Goal: Task Accomplishment & Management: Manage account settings

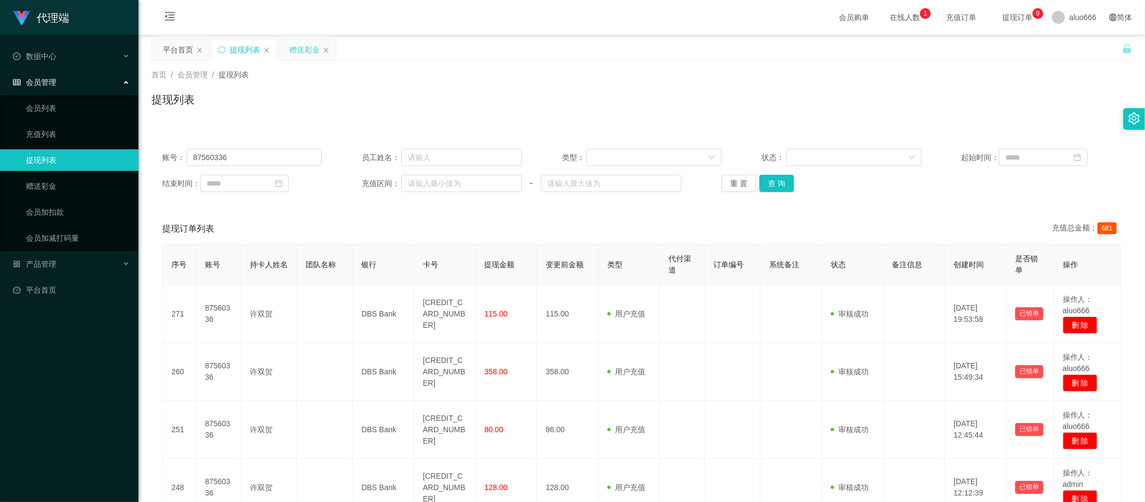
click at [304, 52] on div "赠送彩金" at bounding box center [304, 49] width 30 height 21
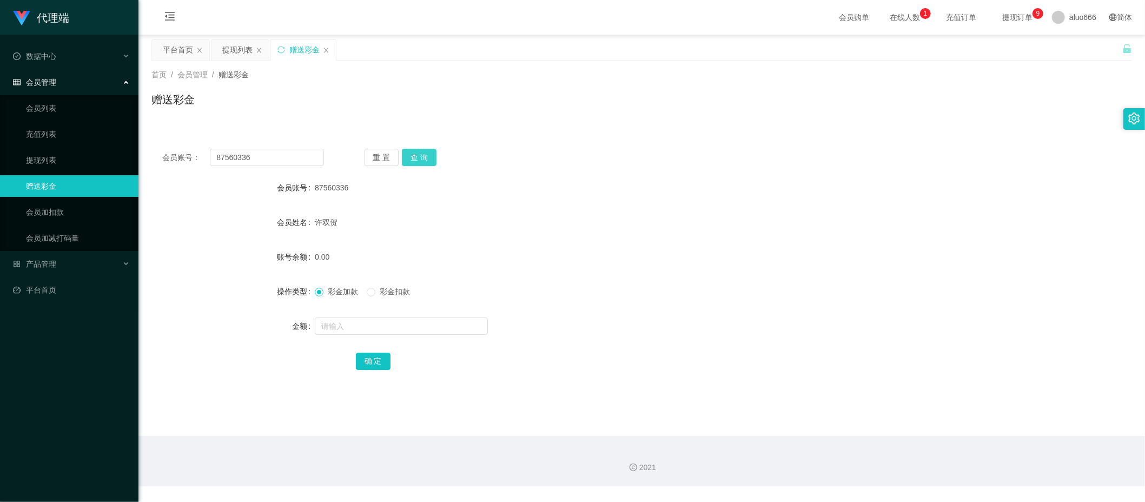
click at [418, 152] on button "查 询" at bounding box center [419, 157] width 35 height 17
click at [420, 156] on button "查 询" at bounding box center [419, 157] width 35 height 17
click at [353, 324] on input "text" at bounding box center [401, 326] width 173 height 17
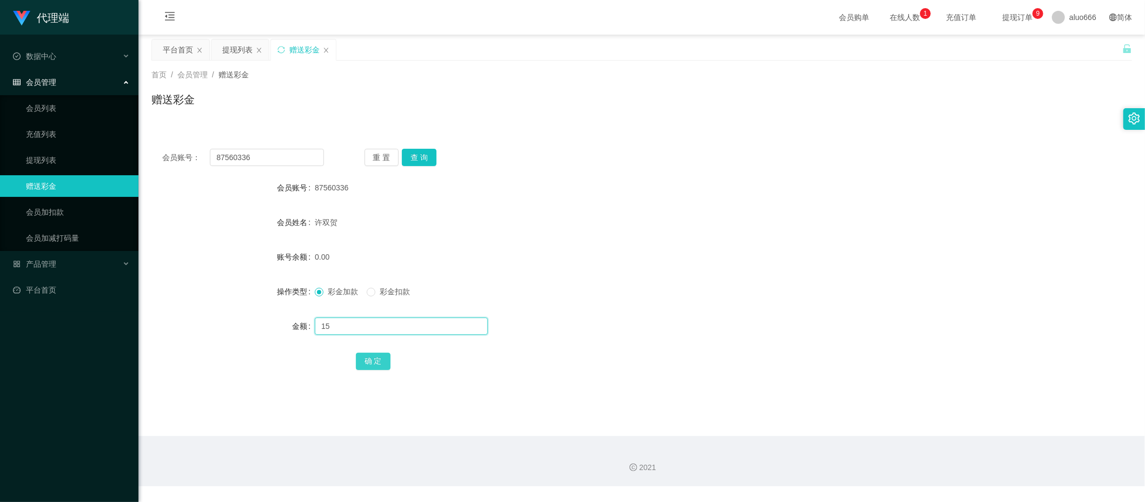
type input "15"
click at [368, 364] on button "确 定" at bounding box center [373, 361] width 35 height 17
click at [568, 301] on div "彩金加款 彩金扣款" at bounding box center [601, 292] width 572 height 22
click at [351, 324] on input "text" at bounding box center [401, 326] width 173 height 17
type input "5"
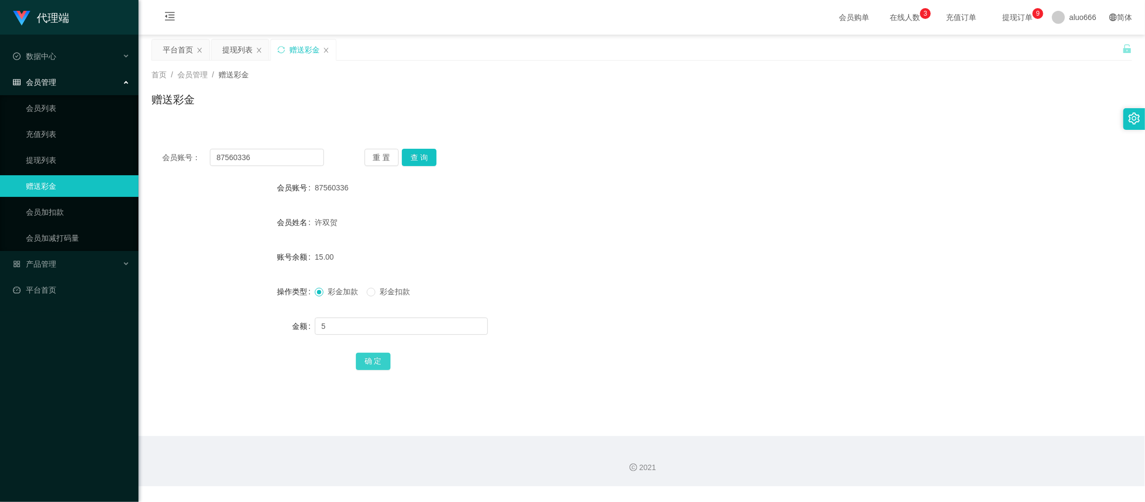
click at [371, 355] on button "确 定" at bounding box center [373, 361] width 35 height 17
click at [537, 258] on div "15.00" at bounding box center [601, 257] width 572 height 22
click at [353, 333] on input "text" at bounding box center [401, 326] width 173 height 17
type input "8"
click at [376, 360] on button "确 定" at bounding box center [373, 361] width 35 height 17
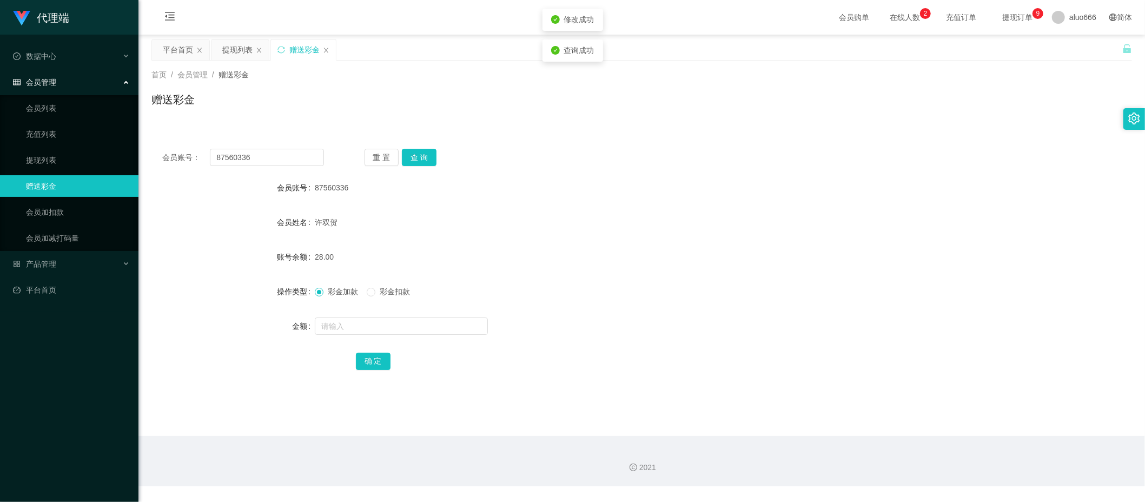
drag, startPoint x: 659, startPoint y: 213, endPoint x: 681, endPoint y: 197, distance: 27.2
click at [659, 212] on div "许双贺" at bounding box center [601, 223] width 572 height 22
click at [410, 159] on button "查 询" at bounding box center [419, 157] width 35 height 17
drag, startPoint x: 837, startPoint y: 401, endPoint x: 827, endPoint y: 401, distance: 9.2
click at [837, 401] on main "关闭左侧 关闭右侧 关闭其它 刷新页面 平台首页 提现列表 赠送彩金 首页 / 会员管理 / 赠送彩金 / 赠送彩金 会员账号： 87560336 重 置 查…" at bounding box center [642, 235] width 1007 height 401
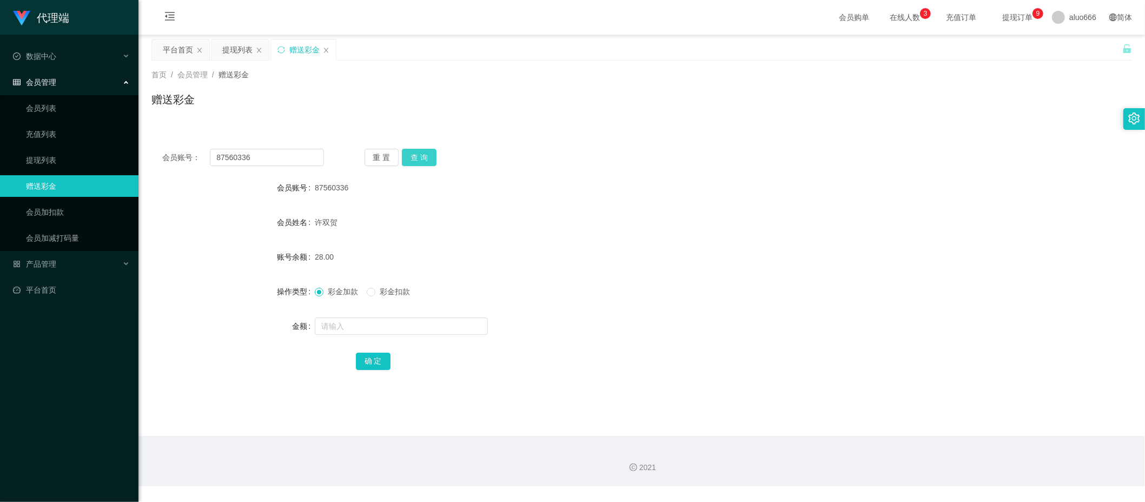
click at [425, 154] on button "查 询" at bounding box center [419, 157] width 35 height 17
click at [650, 177] on div "87560336" at bounding box center [601, 188] width 572 height 22
click at [360, 327] on input "text" at bounding box center [401, 326] width 173 height 17
type input "8"
click at [375, 355] on button "确 定" at bounding box center [373, 361] width 35 height 17
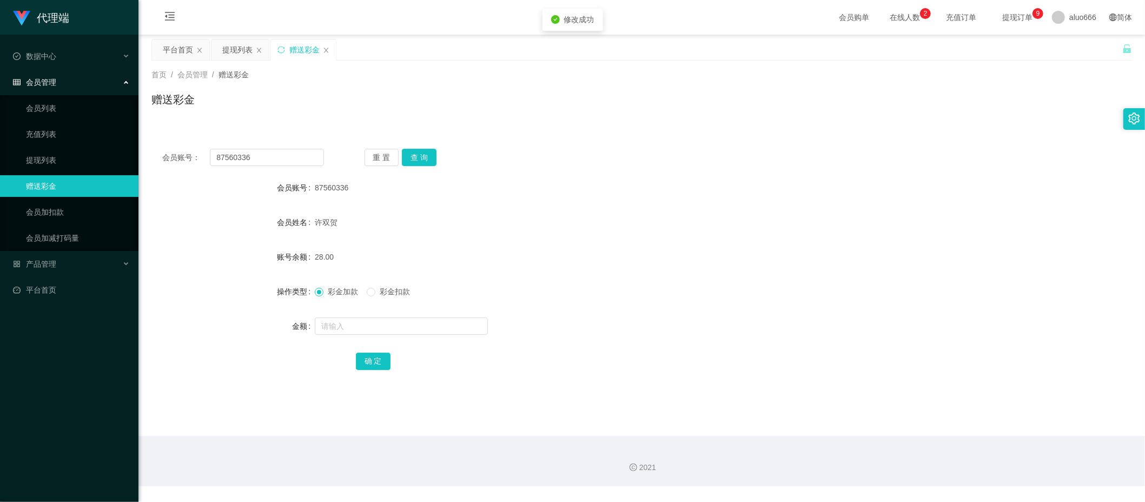
click at [655, 234] on form "会员账号 87560336 会员姓名 许双贺 账号余额 28.00 操作类型 彩金加款 彩金扣款 金额 确 定" at bounding box center [642, 274] width 981 height 195
click at [713, 212] on div "许双贺" at bounding box center [601, 223] width 572 height 22
click at [355, 332] on input "text" at bounding box center [401, 326] width 173 height 17
type input "8"
click at [369, 361] on button "确 定" at bounding box center [373, 361] width 35 height 17
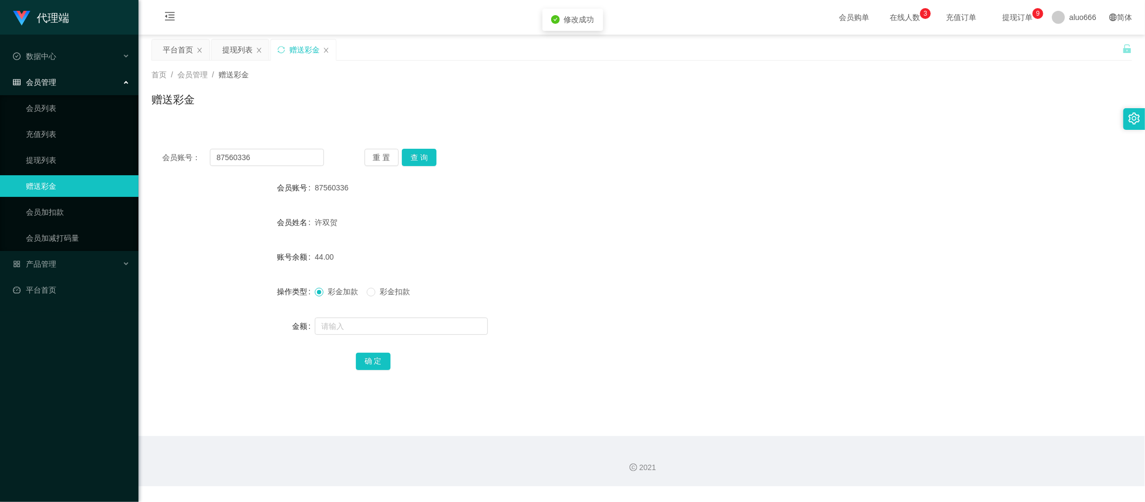
click at [699, 239] on form "会员账号 87560336 会员姓名 许双贺 账号余额 44.00 操作类型 彩金加款 彩金扣款 金额 确 定" at bounding box center [642, 274] width 981 height 195
click at [341, 315] on div at bounding box center [601, 326] width 572 height 22
click at [345, 323] on input "text" at bounding box center [401, 326] width 173 height 17
type input "8"
click at [366, 361] on button "确 定" at bounding box center [373, 361] width 35 height 17
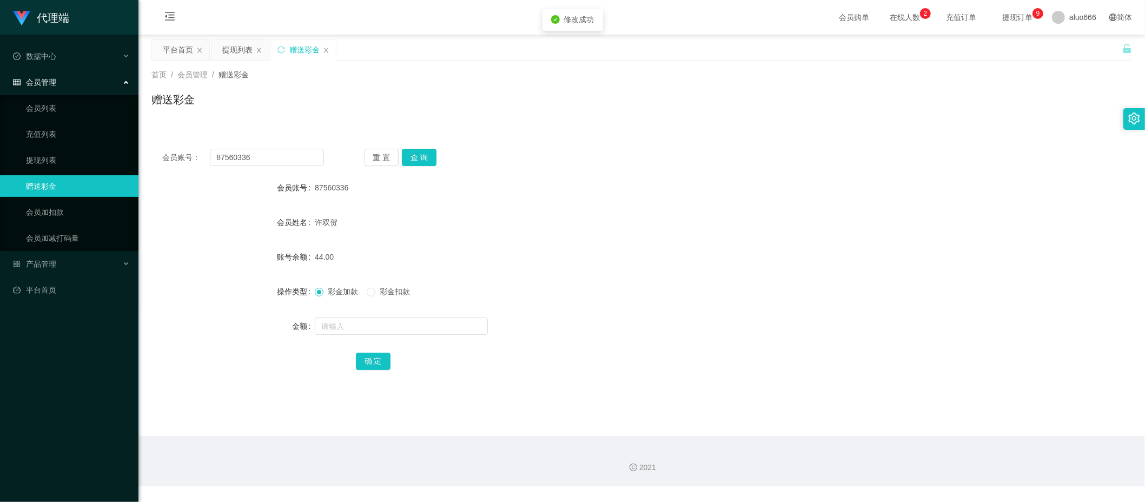
click at [658, 245] on form "会员账号 87560336 会员姓名 许双贺 账号余额 44.00 操作类型 彩金加款 彩金扣款 金额 确 定" at bounding box center [642, 274] width 981 height 195
click at [340, 327] on input "text" at bounding box center [401, 326] width 173 height 17
type input "888"
click at [382, 355] on button "确 定" at bounding box center [373, 361] width 35 height 17
click at [524, 255] on div "1828.00" at bounding box center [601, 257] width 572 height 22
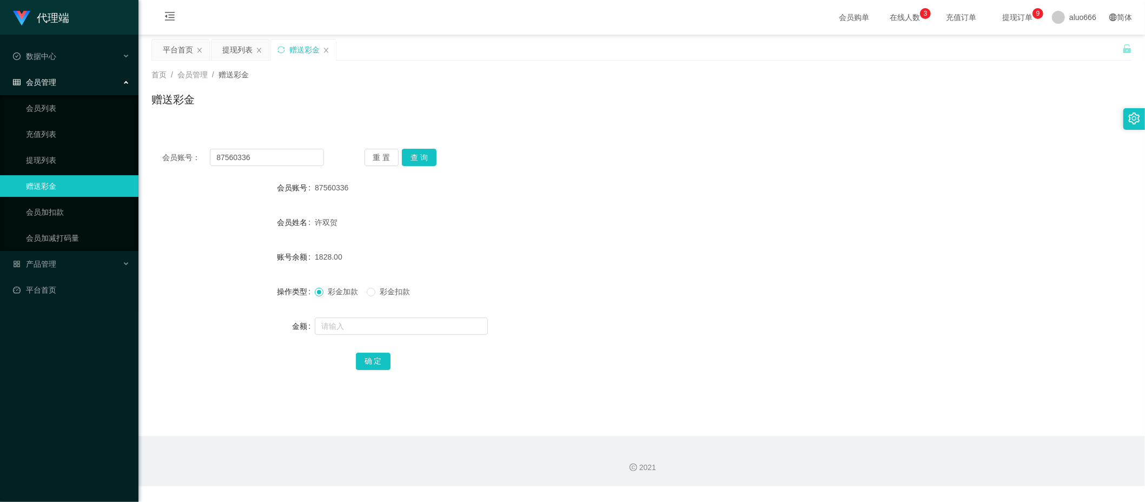
click at [387, 292] on span "彩金扣款" at bounding box center [395, 291] width 39 height 9
click at [353, 324] on input "text" at bounding box center [401, 326] width 173 height 17
type input "888"
drag, startPoint x: 369, startPoint y: 363, endPoint x: 390, endPoint y: 362, distance: 20.6
click at [369, 363] on button "确 定" at bounding box center [373, 361] width 35 height 17
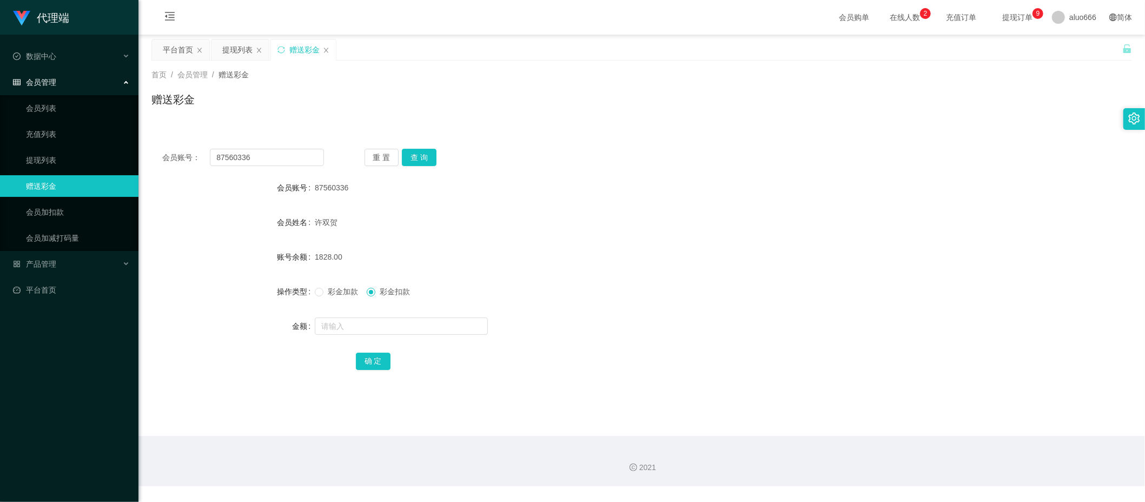
click at [583, 265] on div "1828.00" at bounding box center [601, 257] width 572 height 22
click at [412, 156] on button "查 询" at bounding box center [419, 157] width 35 height 17
click at [622, 163] on div "会员账号： 87560336 重 置 查 询" at bounding box center [642, 157] width 981 height 17
click at [414, 157] on button "查 询" at bounding box center [419, 157] width 35 height 17
click at [739, 222] on div "许双贺" at bounding box center [601, 223] width 572 height 22
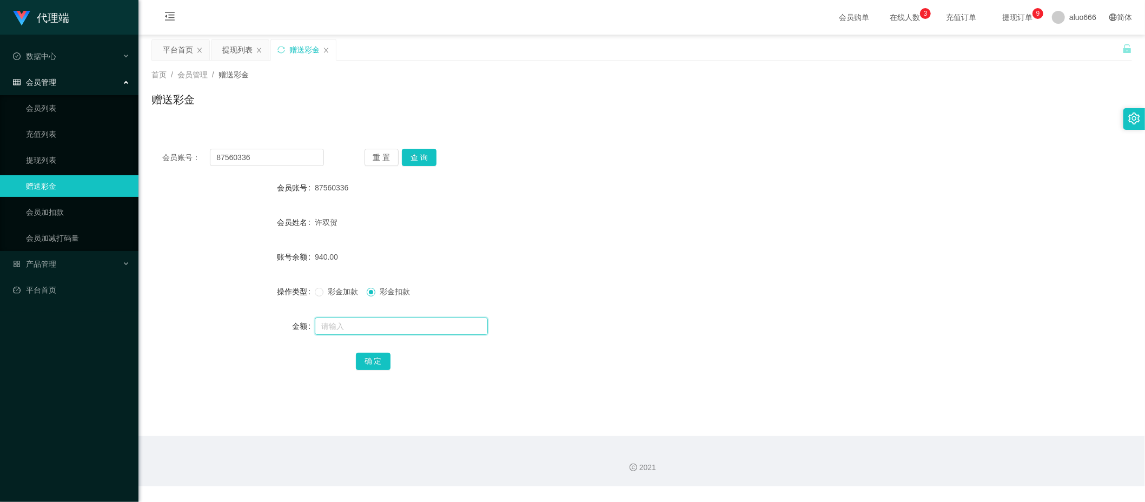
click at [348, 332] on input "text" at bounding box center [401, 326] width 173 height 17
type input "8"
drag, startPoint x: 369, startPoint y: 363, endPoint x: 518, endPoint y: 297, distance: 163.1
click at [369, 362] on button "确 定" at bounding box center [373, 361] width 35 height 17
click at [638, 235] on form "会员账号 87560336 会员姓名 许双贺 账号余额 940.00 操作类型 彩金加款 彩金扣款 金额 确 定" at bounding box center [642, 274] width 981 height 195
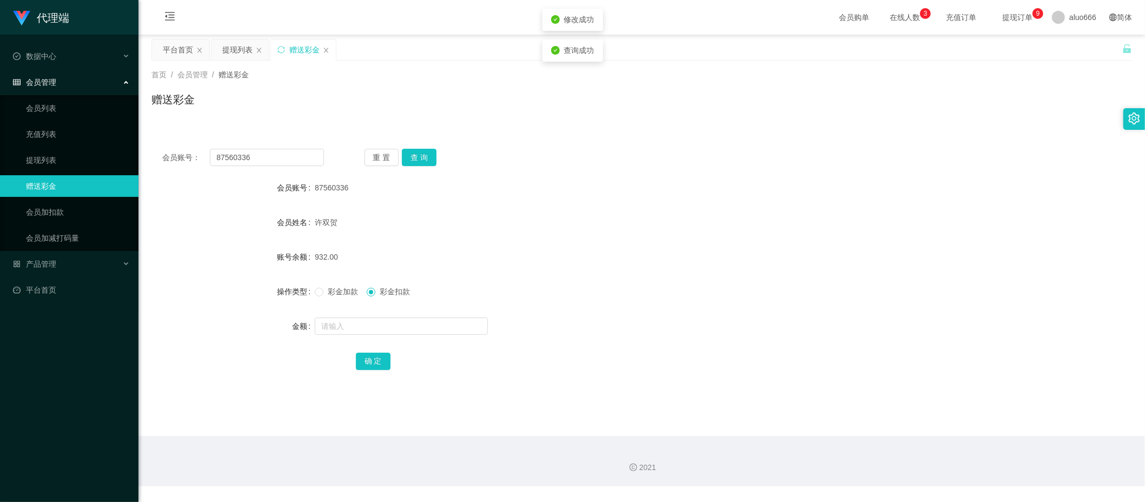
click at [338, 294] on span "彩金加款" at bounding box center [343, 291] width 39 height 9
click at [340, 328] on input "text" at bounding box center [401, 326] width 173 height 17
type input "8"
click at [374, 360] on button "确 定" at bounding box center [373, 361] width 35 height 17
click at [656, 269] on form "会员账号 87560336 会员姓名 许双贺 账号余额 932.00 操作类型 彩金加款 彩金扣款 金额 8 确 定" at bounding box center [642, 274] width 981 height 195
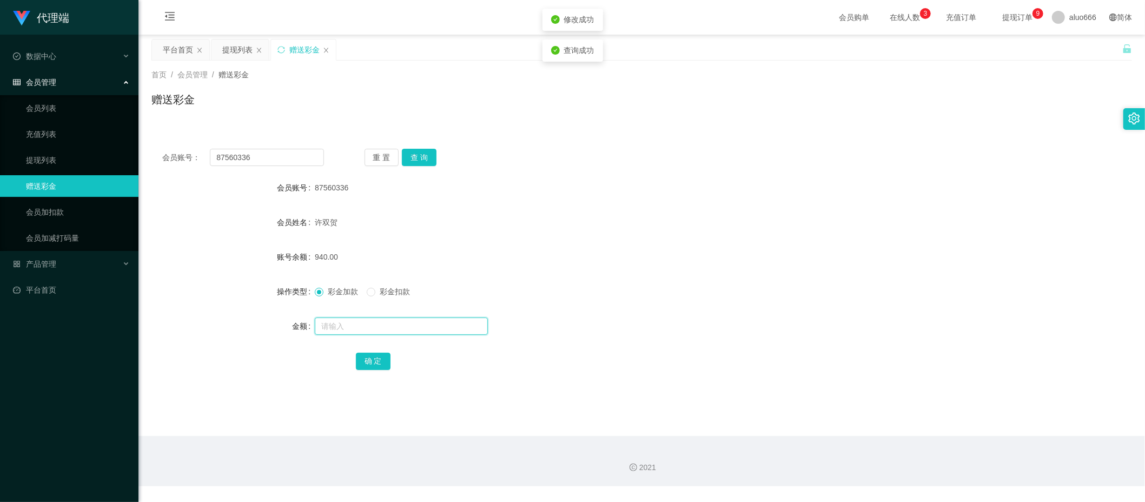
click at [372, 326] on input "text" at bounding box center [401, 326] width 173 height 17
type input "8"
click at [372, 365] on button "确 定" at bounding box center [373, 361] width 35 height 17
click at [679, 261] on div "948.00" at bounding box center [601, 257] width 572 height 22
click at [420, 152] on button "查 询" at bounding box center [419, 157] width 35 height 17
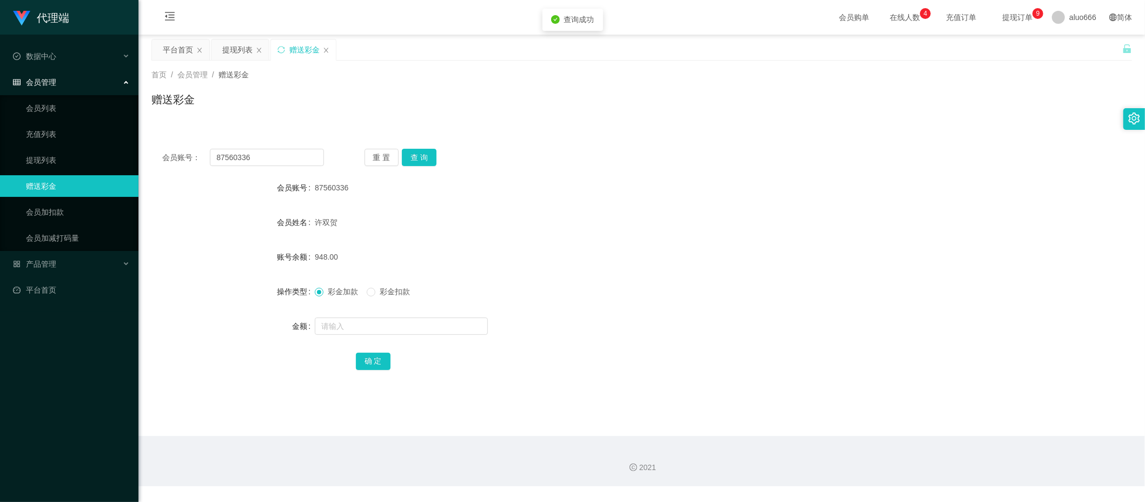
click at [484, 127] on div "会员账号： 87560336 重 置 查 询 会员账号 87560336 会员姓名 许双贺 账号余额 948.00 操作类型 彩金加款 彩金扣款 金额 确 定" at bounding box center [642, 260] width 981 height 271
click at [412, 159] on button "查 询" at bounding box center [419, 157] width 35 height 17
click at [549, 143] on div "会员账号： 87560336 重 置 查 询 会员账号 87560336 会员姓名 许双贺 账号余额 948.00 操作类型 彩金加款 彩金扣款 金额 确 定" at bounding box center [642, 267] width 981 height 258
click at [431, 158] on button "查 询" at bounding box center [419, 157] width 35 height 17
click at [531, 146] on div "会员账号： 87560336 重 置 查 询 会员账号 87560336 会员姓名 许双贺 账号余额 948.00 操作类型 彩金加款 彩金扣款 金额 确 定" at bounding box center [642, 267] width 981 height 258
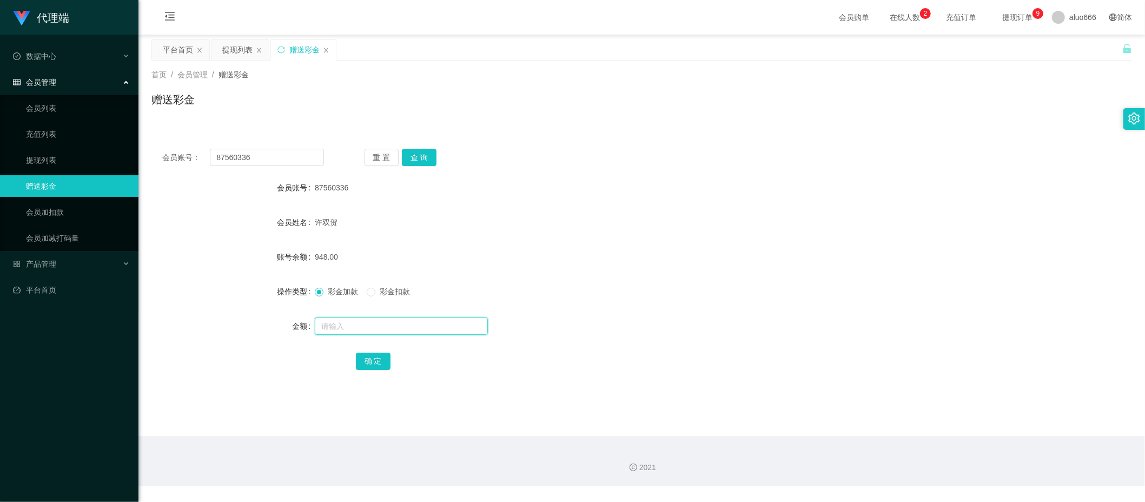
click at [340, 322] on input "text" at bounding box center [401, 326] width 173 height 17
type input "8"
click at [367, 357] on button "确 定" at bounding box center [373, 361] width 35 height 17
click at [659, 230] on div "许双贺" at bounding box center [601, 223] width 572 height 22
click at [350, 330] on input "text" at bounding box center [401, 326] width 173 height 17
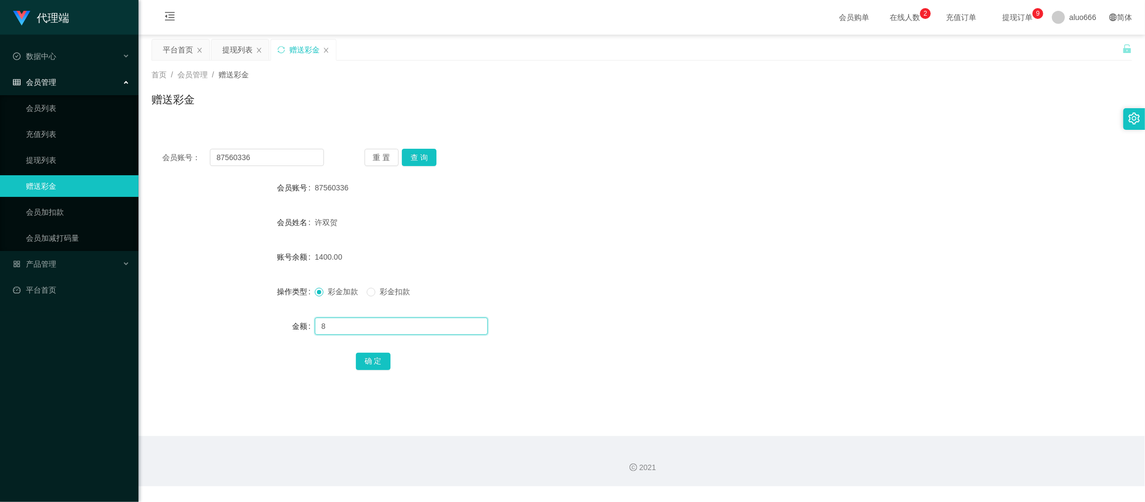
type input "8"
click at [380, 361] on button "确 定" at bounding box center [373, 361] width 35 height 17
click at [580, 248] on div "1408.00" at bounding box center [601, 257] width 572 height 22
click at [351, 327] on input "text" at bounding box center [401, 326] width 173 height 17
type input "8"
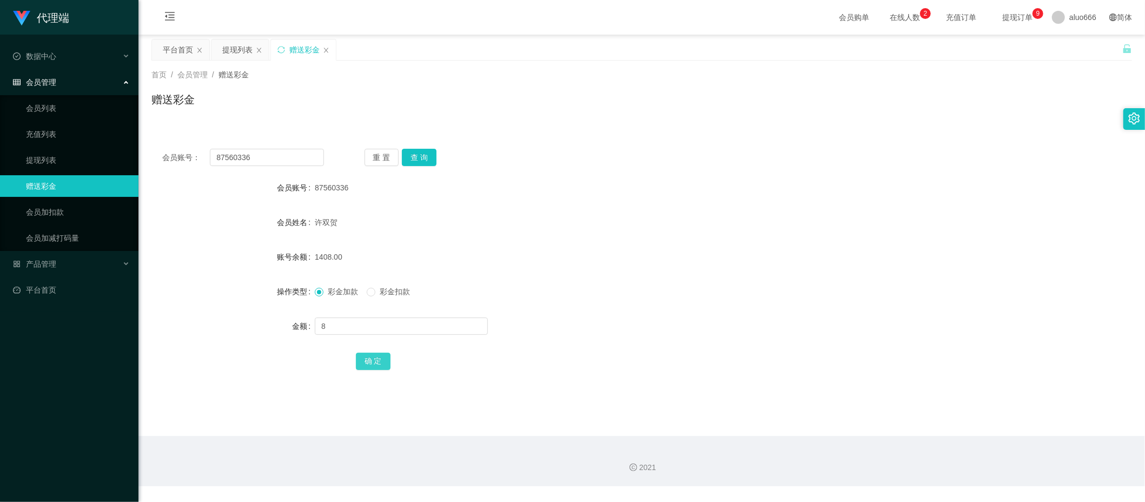
click at [367, 363] on button "确 定" at bounding box center [373, 361] width 35 height 17
click at [524, 248] on div "1416.00" at bounding box center [601, 257] width 572 height 22
click at [355, 330] on input "text" at bounding box center [401, 326] width 173 height 17
type input "8"
click at [377, 362] on button "确 定" at bounding box center [373, 361] width 35 height 17
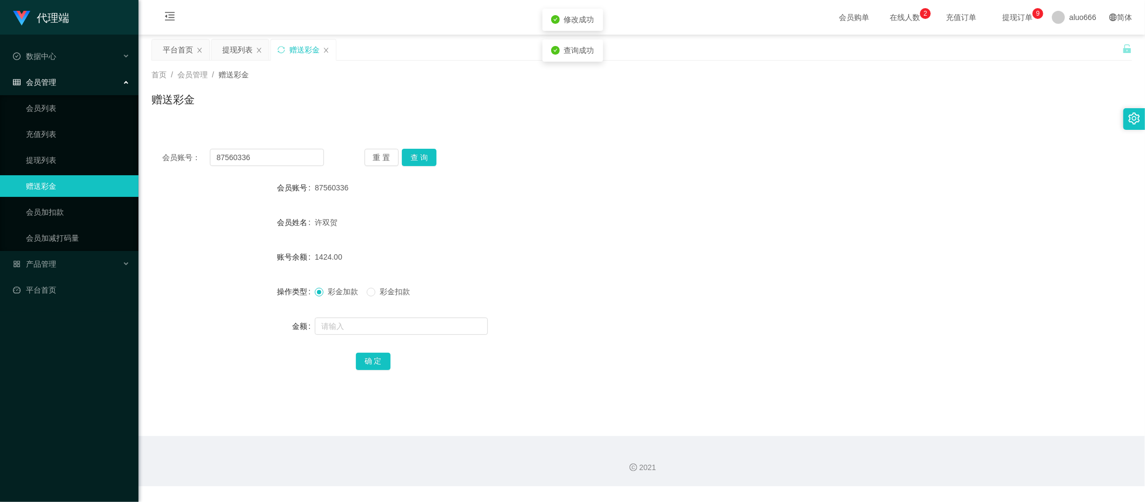
click at [656, 247] on div "1424.00" at bounding box center [601, 257] width 572 height 22
click at [356, 330] on input "text" at bounding box center [401, 326] width 173 height 17
type input "8"
drag, startPoint x: 372, startPoint y: 366, endPoint x: 431, endPoint y: 343, distance: 63.6
click at [372, 366] on button "确 定" at bounding box center [373, 361] width 35 height 17
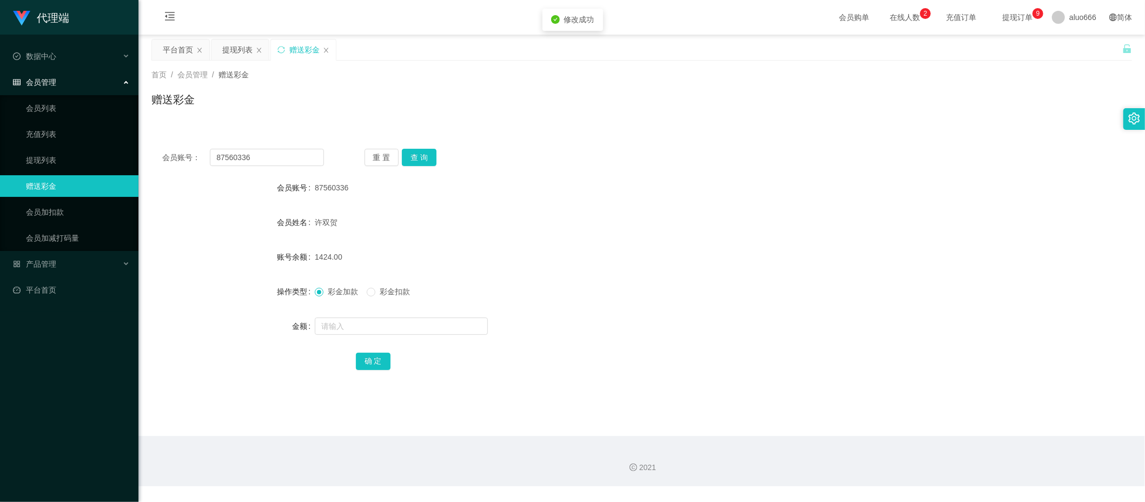
click at [815, 175] on div "会员账号： 87560336 重 置 查 询 会员账号 87560336 会员姓名 许双贺 账号余额 1424.00 操作类型 彩金加款 彩金扣款 金额 确 定" at bounding box center [642, 267] width 981 height 258
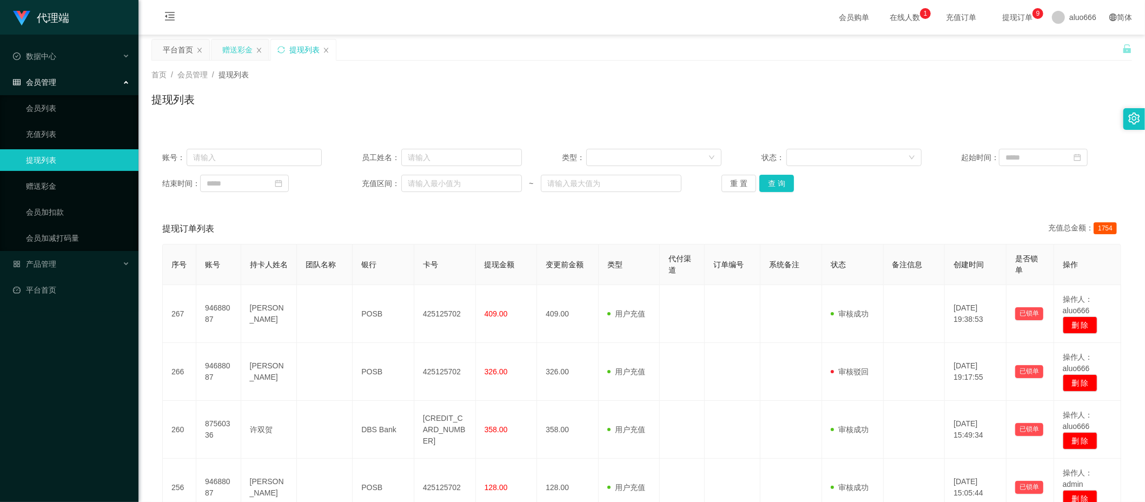
click at [226, 49] on div "赠送彩金" at bounding box center [237, 49] width 30 height 21
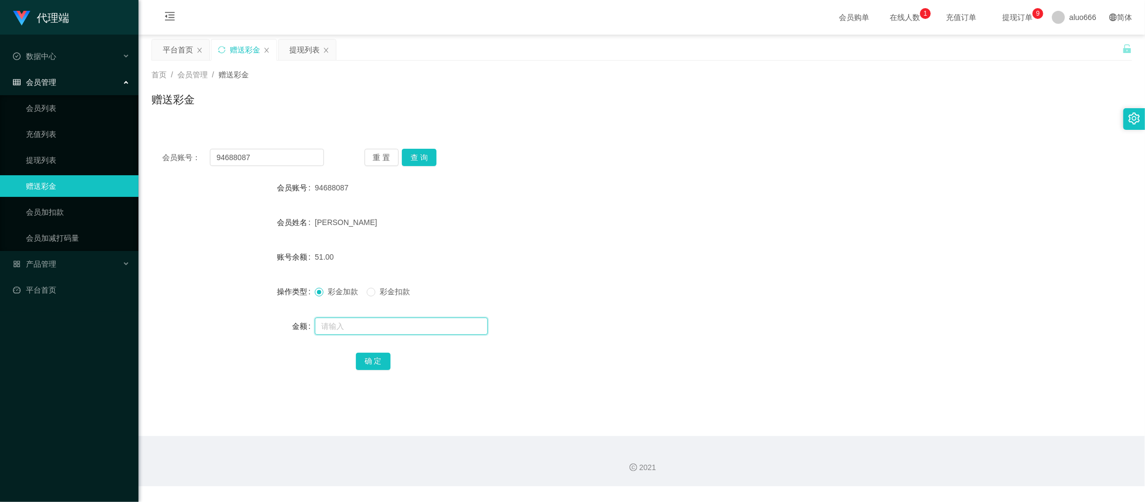
click at [356, 327] on input "text" at bounding box center [401, 326] width 173 height 17
type input "15"
click at [366, 355] on button "确 定" at bounding box center [373, 361] width 35 height 17
click at [595, 246] on div "84.00" at bounding box center [601, 257] width 572 height 22
click at [55, 129] on link "充值列表" at bounding box center [78, 134] width 104 height 22
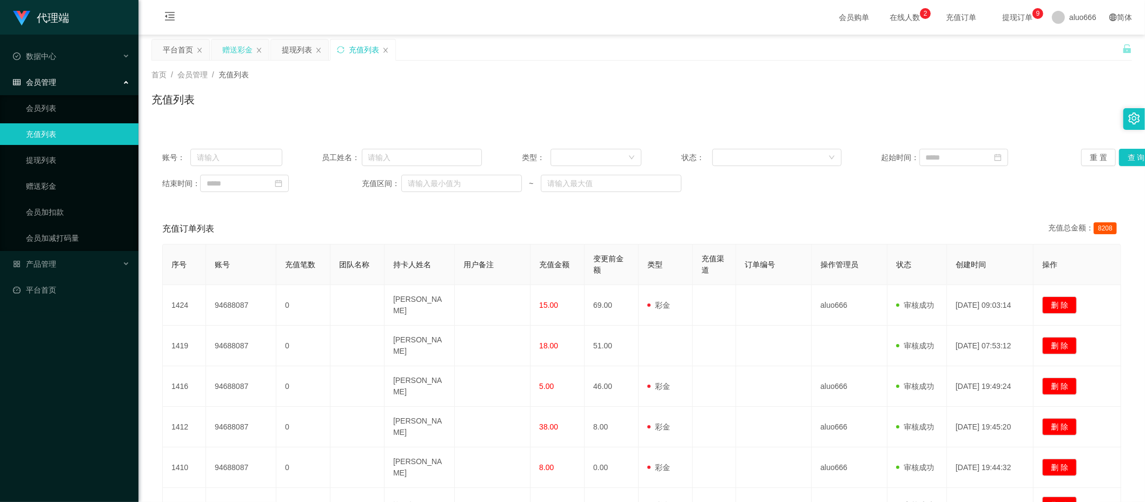
click at [236, 52] on div "赠送彩金" at bounding box center [237, 49] width 30 height 21
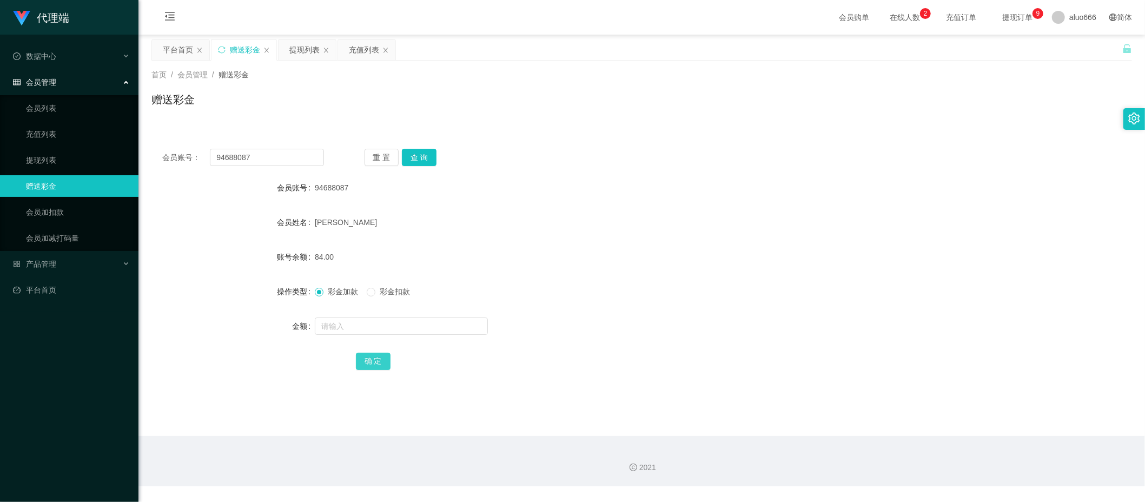
click at [364, 361] on button "确 定" at bounding box center [373, 361] width 35 height 17
drag, startPoint x: 423, startPoint y: 159, endPoint x: 417, endPoint y: 189, distance: 30.9
click at [423, 159] on button "查 询" at bounding box center [419, 157] width 35 height 17
click at [393, 294] on span "彩金扣款" at bounding box center [395, 291] width 39 height 9
click at [351, 322] on input "text" at bounding box center [401, 326] width 173 height 17
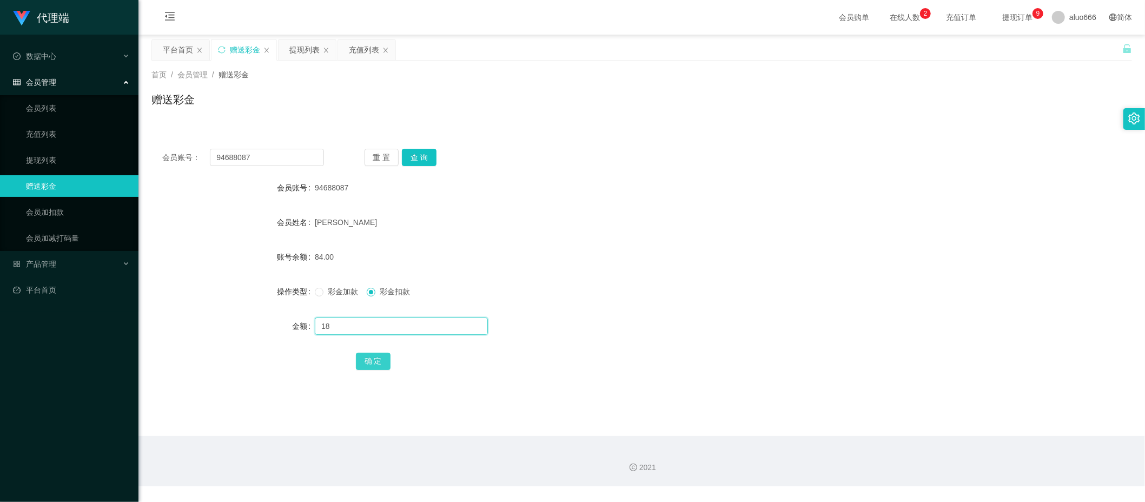
type input "18"
click at [361, 364] on button "确 定" at bounding box center [373, 361] width 35 height 17
click at [758, 247] on div "66.00" at bounding box center [601, 257] width 572 height 22
click at [362, 50] on div "充值列表" at bounding box center [364, 49] width 30 height 21
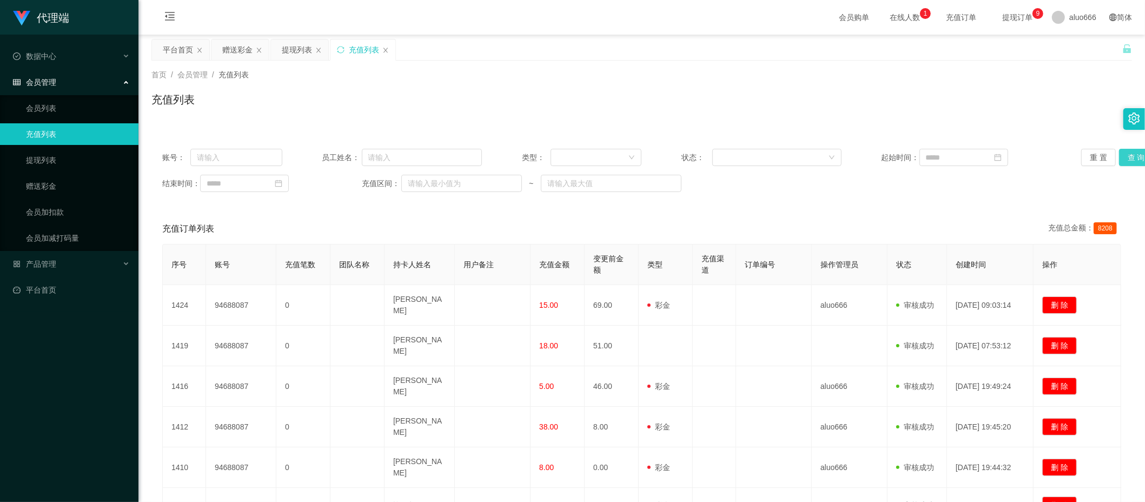
click at [1127, 161] on button "查 询" at bounding box center [1137, 157] width 35 height 17
click at [234, 50] on div "赠送彩金" at bounding box center [237, 49] width 30 height 21
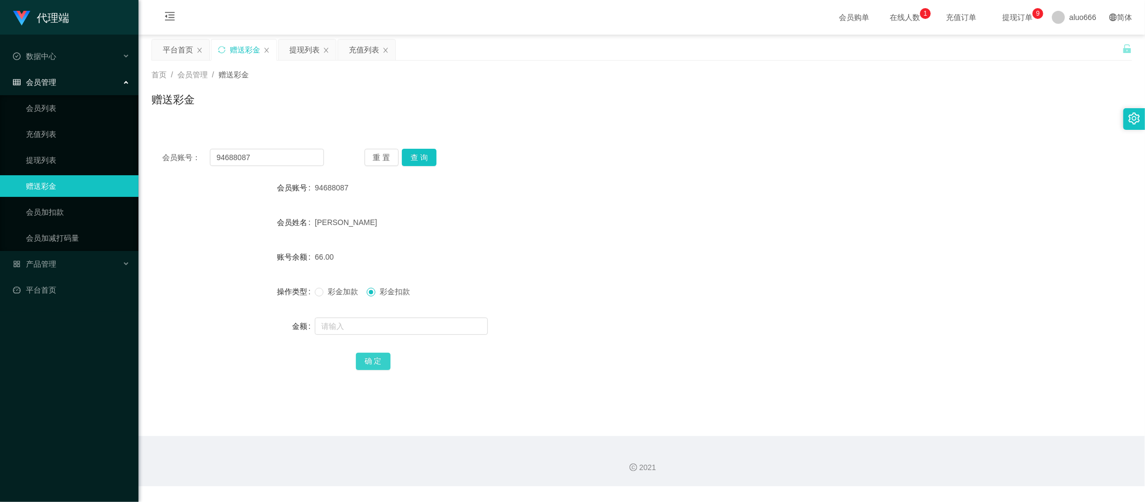
click at [376, 364] on button "确 定" at bounding box center [373, 361] width 35 height 17
click at [374, 364] on button "确 定" at bounding box center [373, 361] width 35 height 17
click at [786, 239] on form "会员账号 94688087 会员姓名 [PERSON_NAME] 账号余额 66.00 操作类型 彩金加款 彩金扣款 金额 确 定" at bounding box center [642, 274] width 981 height 195
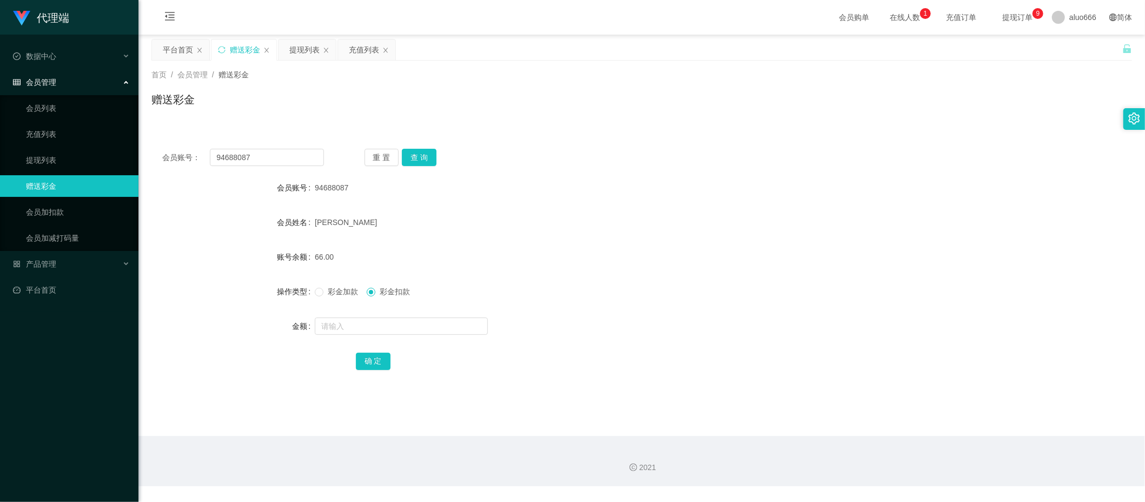
click at [673, 237] on form "会员账号 94688087 会员姓名 [PERSON_NAME] 账号余额 66.00 操作类型 彩金加款 彩金扣款 金额 确 定" at bounding box center [642, 274] width 981 height 195
click at [358, 46] on div "充值列表" at bounding box center [364, 49] width 30 height 21
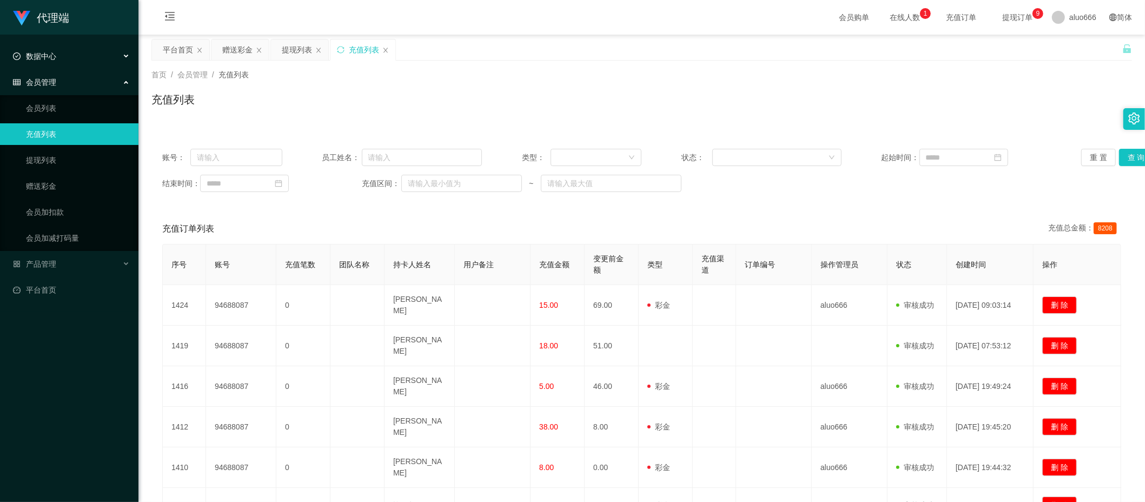
click at [70, 49] on div "数据中心" at bounding box center [69, 56] width 139 height 22
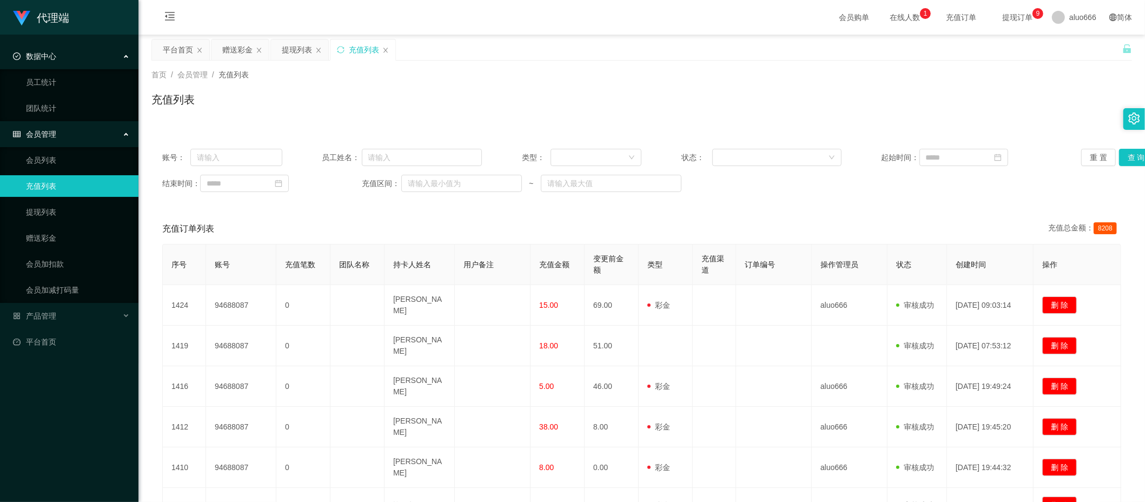
click at [70, 49] on div "数据中心" at bounding box center [69, 56] width 139 height 22
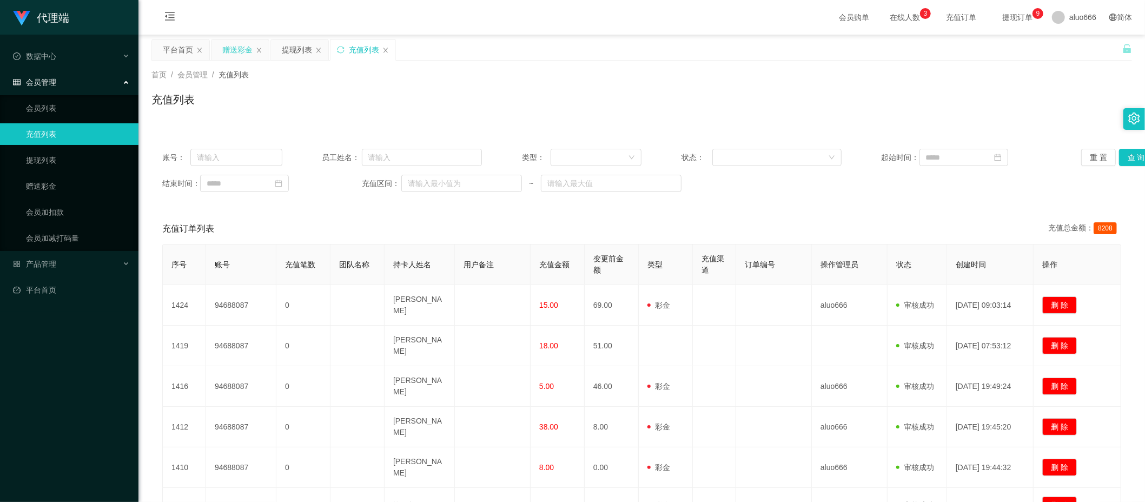
click at [240, 48] on div "赠送彩金" at bounding box center [237, 49] width 30 height 21
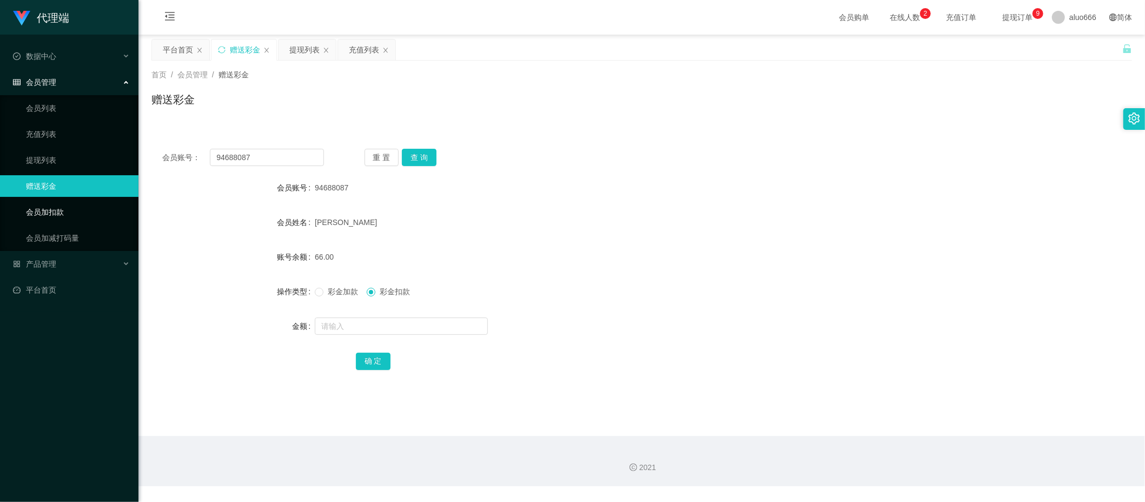
click at [61, 203] on link "会员加扣款" at bounding box center [78, 212] width 104 height 22
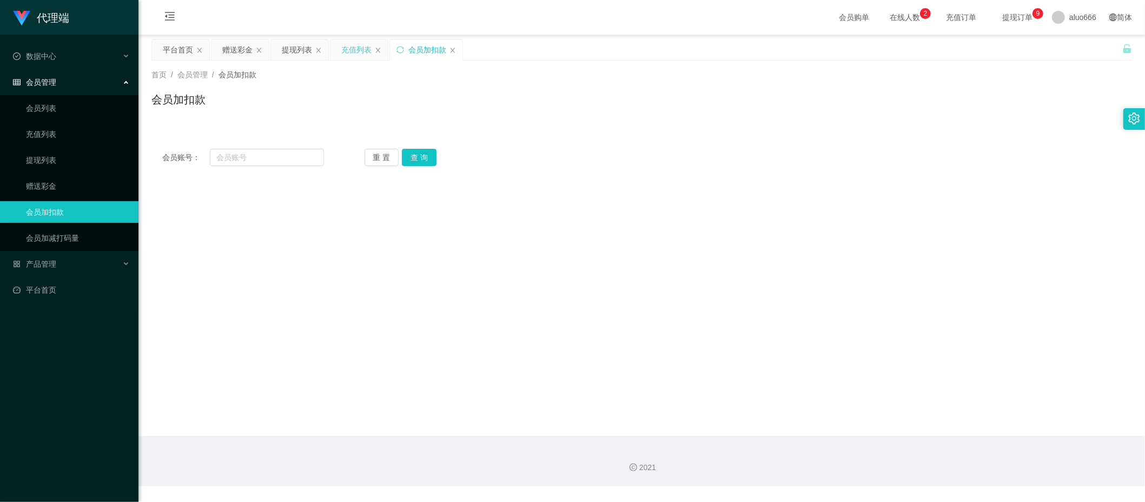
click at [361, 51] on div "充值列表" at bounding box center [356, 49] width 30 height 21
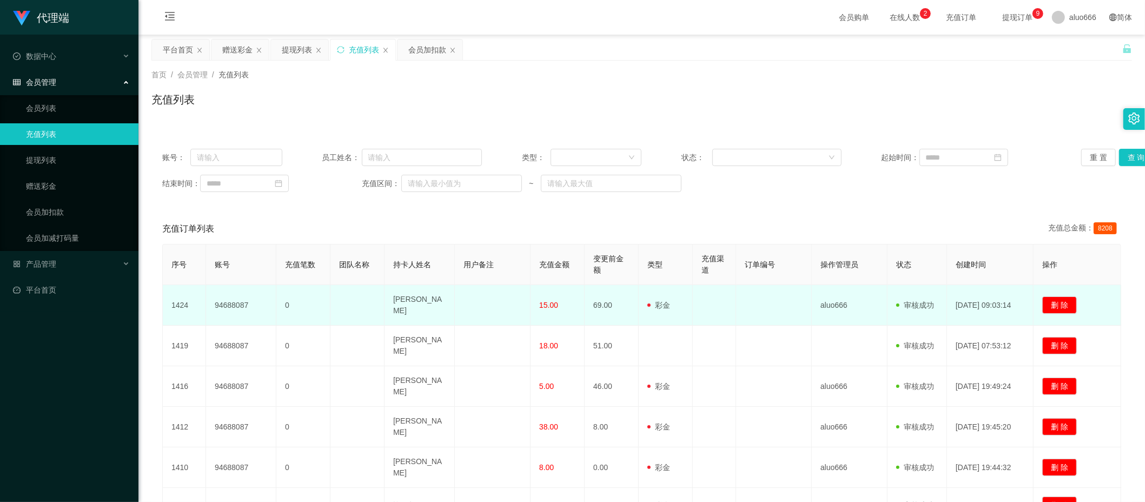
click at [229, 302] on td "94688087" at bounding box center [241, 305] width 70 height 41
copy td "94688087"
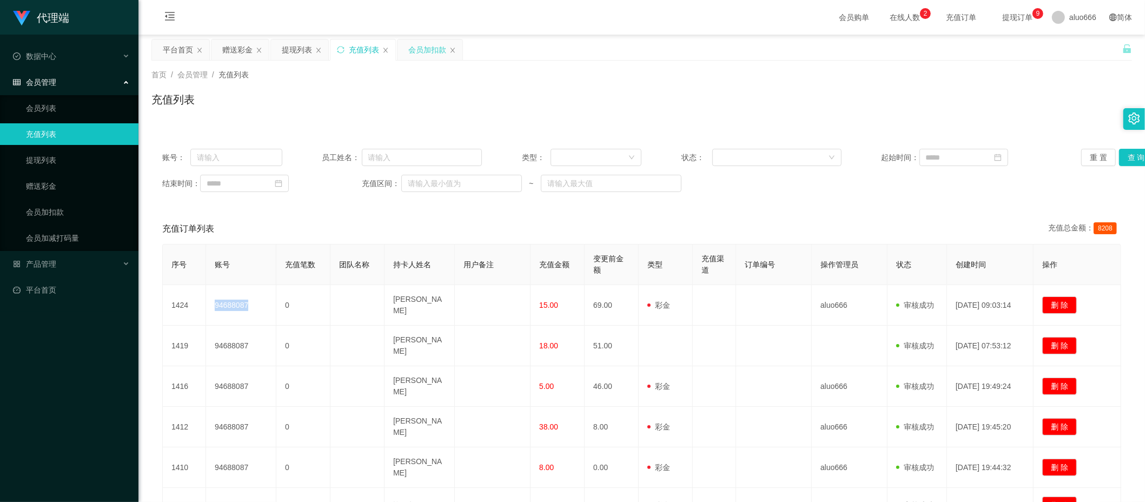
drag, startPoint x: 229, startPoint y: 302, endPoint x: 421, endPoint y: 55, distance: 312.8
click at [421, 55] on div "会员加扣款" at bounding box center [428, 49] width 38 height 21
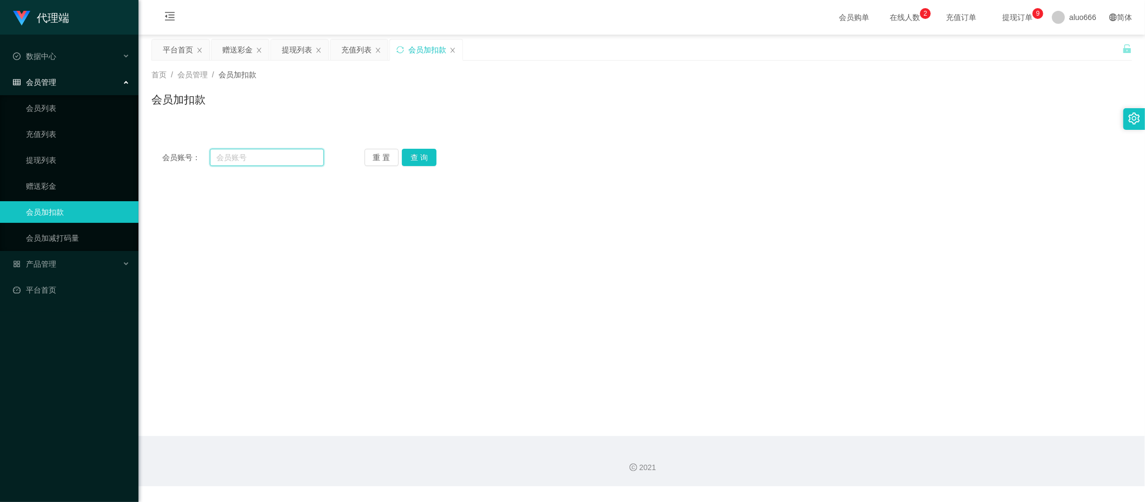
click at [229, 156] on input "text" at bounding box center [267, 157] width 114 height 17
paste input "94688087"
type input "94688087"
click at [427, 155] on button "查 询" at bounding box center [419, 157] width 35 height 17
click at [456, 49] on icon "图标: close" at bounding box center [453, 50] width 6 height 6
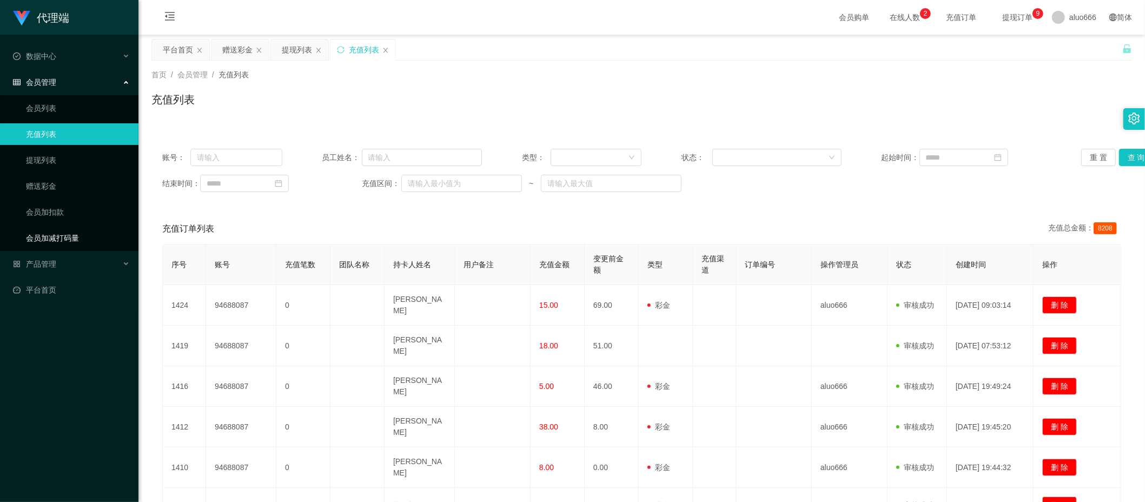
click at [78, 231] on link "会员加减打码量" at bounding box center [78, 238] width 104 height 22
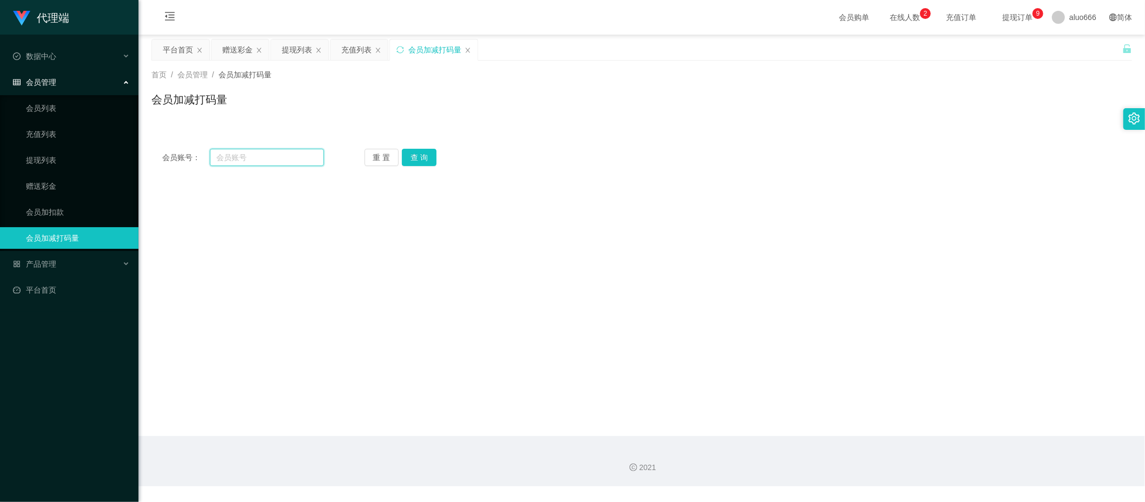
click at [242, 159] on input "text" at bounding box center [267, 157] width 114 height 17
paste input "94688087"
type input "94688087"
click at [426, 161] on button "查 询" at bounding box center [419, 157] width 35 height 17
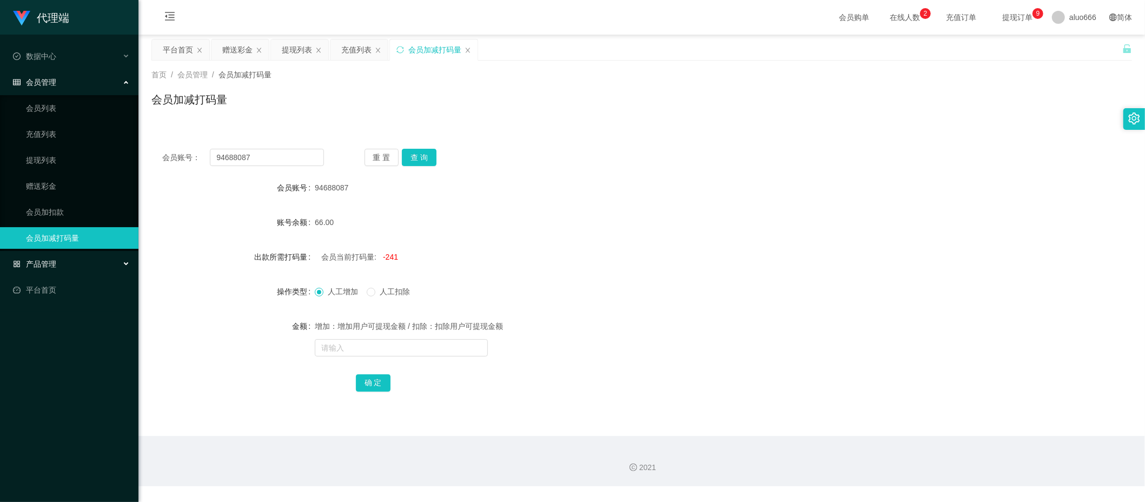
click at [39, 256] on div "产品管理" at bounding box center [69, 264] width 139 height 22
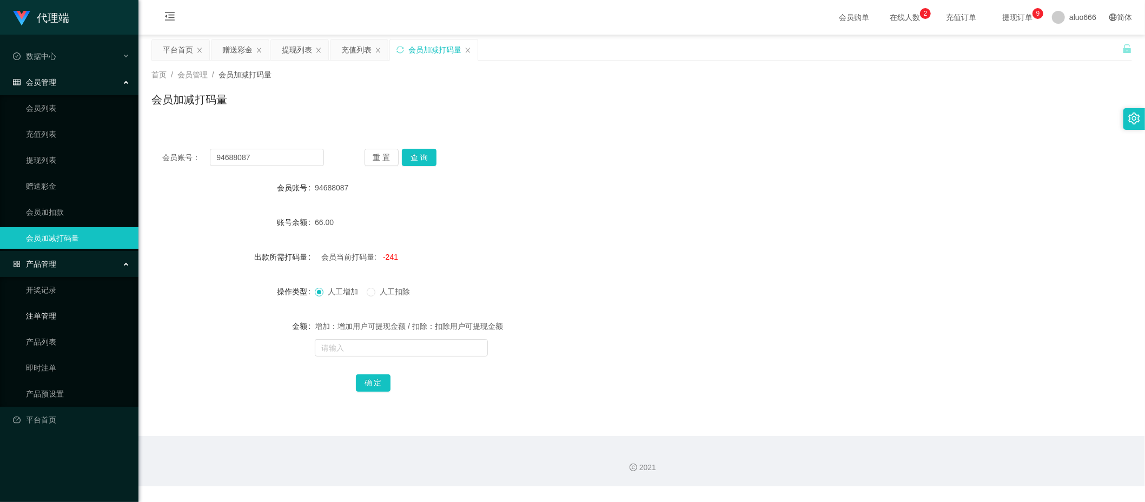
click at [70, 319] on link "注单管理" at bounding box center [78, 316] width 104 height 22
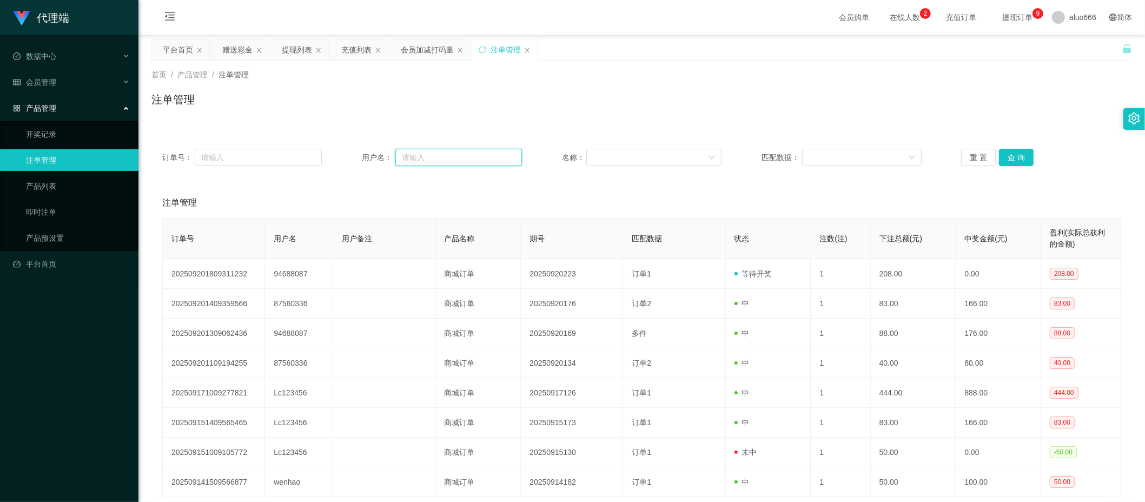
click at [447, 156] on input "text" at bounding box center [459, 157] width 127 height 17
paste input "94688087"
type input "94688087"
click at [1014, 158] on button "查 询" at bounding box center [1016, 157] width 35 height 17
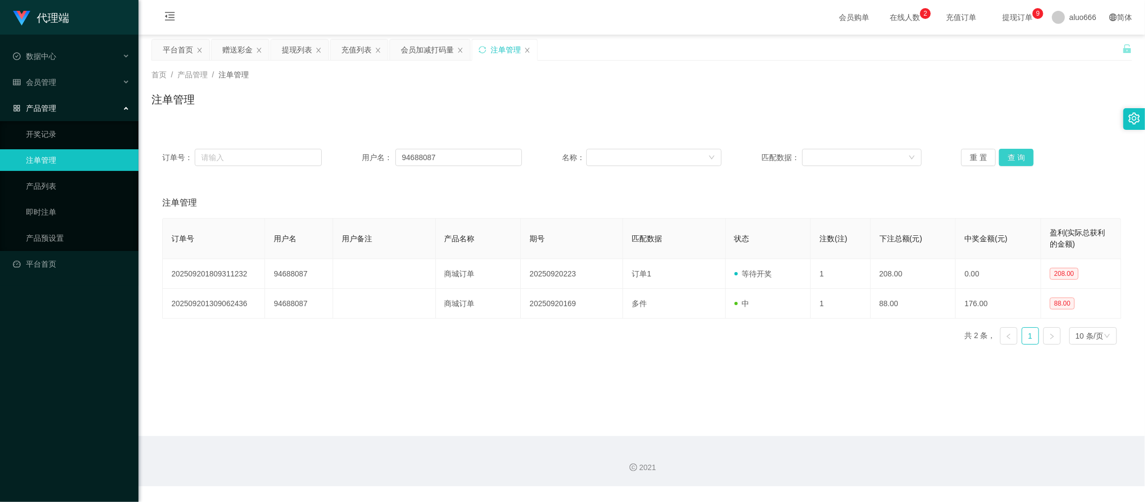
click at [1014, 161] on button "查 询" at bounding box center [1016, 157] width 35 height 17
click at [60, 178] on link "产品列表" at bounding box center [78, 186] width 104 height 22
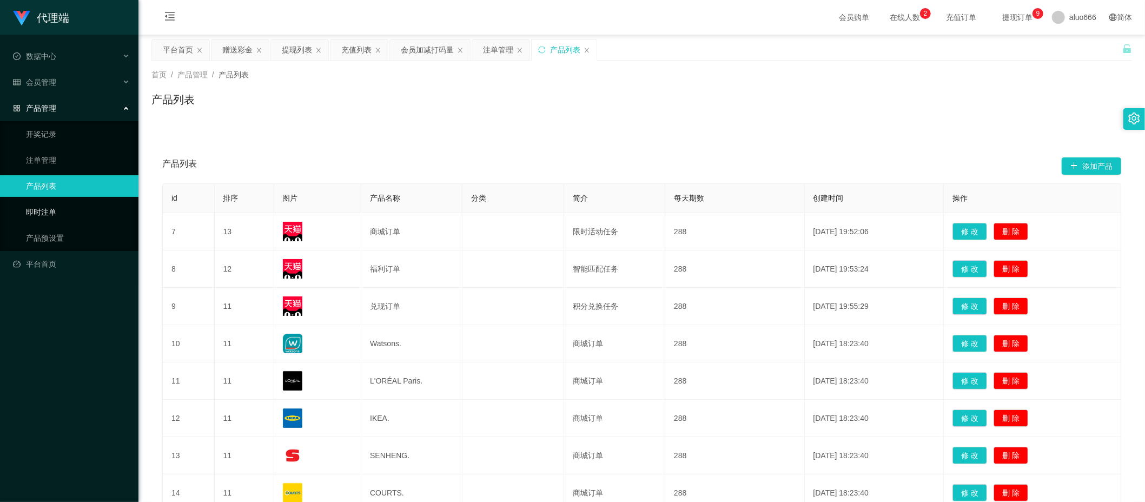
click at [50, 201] on link "即时注单" at bounding box center [78, 212] width 104 height 22
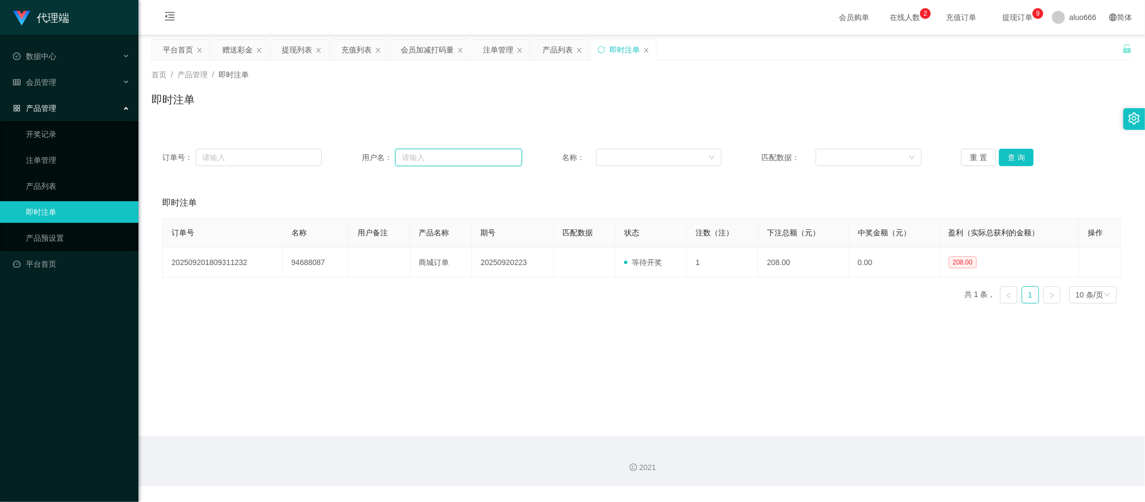
click at [470, 161] on input "text" at bounding box center [459, 157] width 127 height 17
paste input "94688087"
type input "94688087"
click at [1002, 159] on button "查 询" at bounding box center [1016, 157] width 35 height 17
click at [64, 235] on link "产品预设置" at bounding box center [78, 238] width 104 height 22
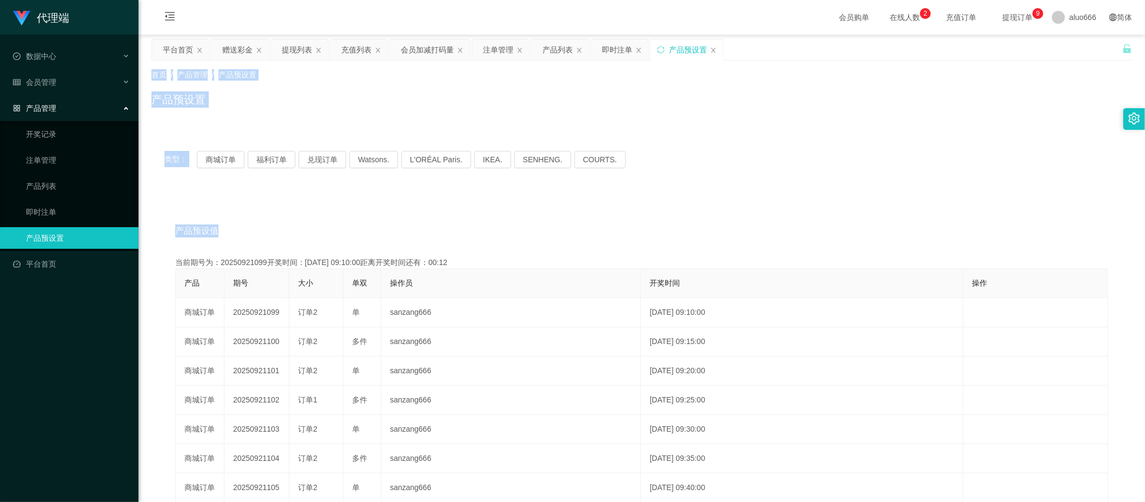
click at [760, 213] on div "产品预设值 添加期号 当前期号为：20250921099开奖时间：[DATE] 09:10:00距离开奖时间还有：00:12 产品 期号 大小 单双 操作员 …" at bounding box center [642, 415] width 981 height 446
click at [611, 225] on div "产品预设值 添加期号" at bounding box center [641, 231] width 933 height 30
drag, startPoint x: 611, startPoint y: 225, endPoint x: 544, endPoint y: 230, distance: 66.7
click at [544, 230] on div "产品预设值 添加期号" at bounding box center [641, 231] width 933 height 30
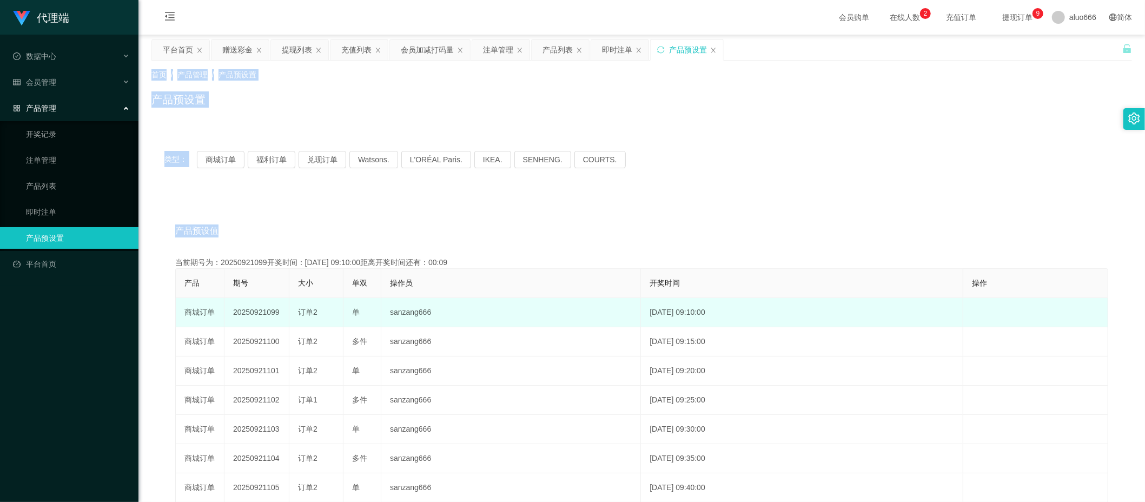
drag, startPoint x: 544, startPoint y: 230, endPoint x: 490, endPoint y: 326, distance: 110.0
click at [490, 326] on td "sanzang666" at bounding box center [511, 312] width 260 height 29
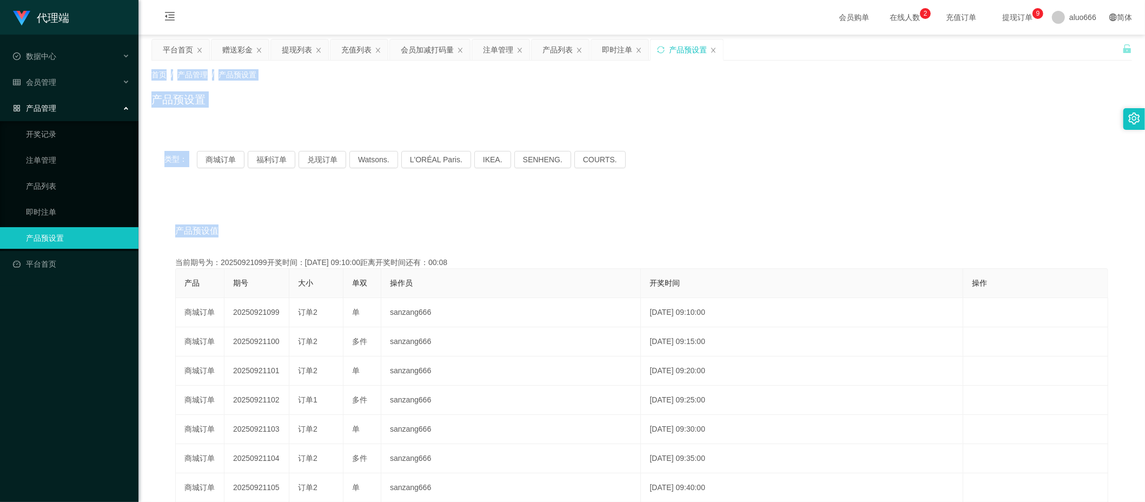
click at [939, 229] on div "产品预设值 添加期号" at bounding box center [641, 231] width 933 height 30
drag, startPoint x: 939, startPoint y: 229, endPoint x: 796, endPoint y: 109, distance: 187.0
click at [796, 109] on div "产品预设置" at bounding box center [642, 103] width 981 height 25
drag, startPoint x: 959, startPoint y: 269, endPoint x: 855, endPoint y: 200, distance: 124.7
click at [855, 200] on div "产品预设值 添加期号 当前期号为：20250921099开奖时间：[DATE] 09:10:00距离开奖时间还有：00:04 产品 期号 大小 单双 操作员 …" at bounding box center [642, 415] width 981 height 446
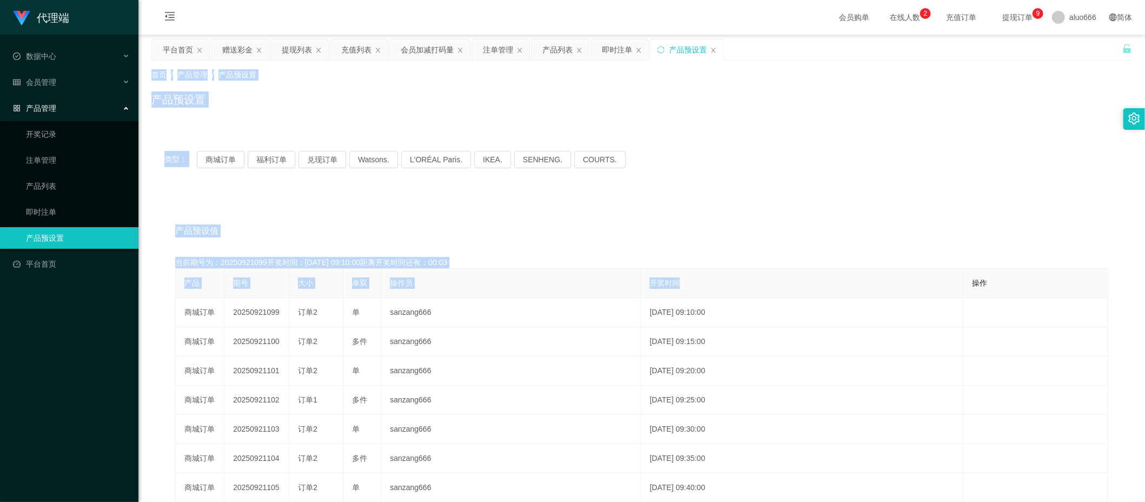
drag, startPoint x: 855, startPoint y: 200, endPoint x: 840, endPoint y: 281, distance: 83.1
click at [840, 281] on th "开奖时间" at bounding box center [802, 283] width 322 height 29
type button "k3wph"
click at [224, 156] on button "商城订单" at bounding box center [221, 159] width 48 height 17
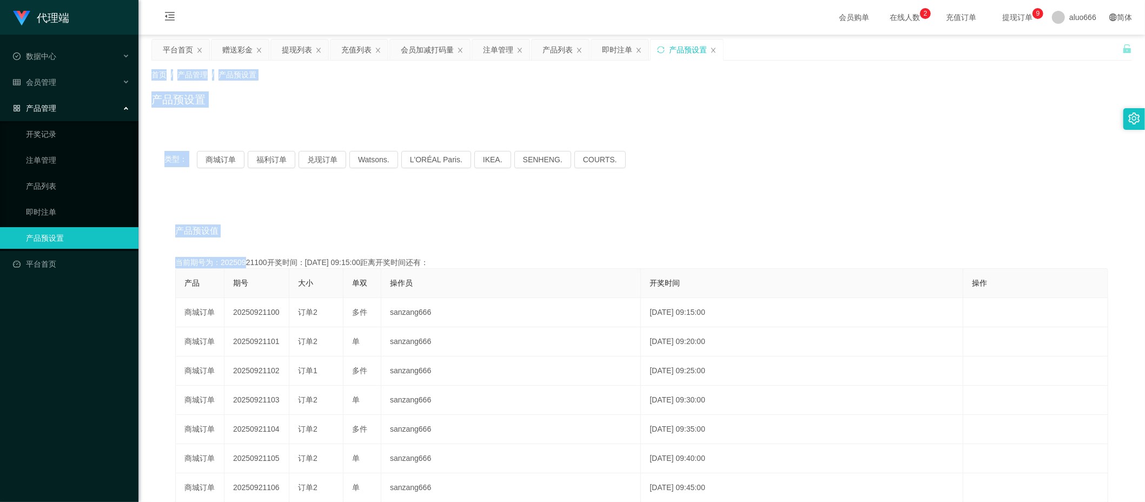
click at [242, 267] on div "当前期号为：20250921100开奖时间：[DATE] 09:15:00距离开奖时间还有：" at bounding box center [641, 262] width 933 height 11
drag, startPoint x: 242, startPoint y: 267, endPoint x: 239, endPoint y: 263, distance: 5.8
click at [239, 263] on div "当前期号为：20250921100开奖时间：[DATE] 09:15:00距离开奖时间还有：04:56" at bounding box center [641, 262] width 933 height 11
click at [68, 209] on link "即时注单" at bounding box center [78, 212] width 104 height 22
click at [36, 206] on link "即时注单" at bounding box center [78, 212] width 104 height 22
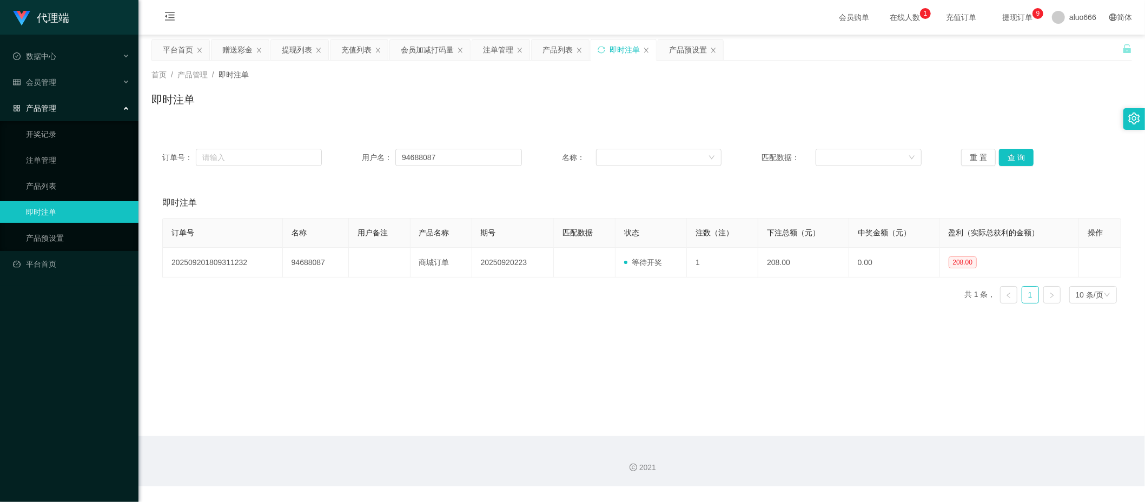
drag, startPoint x: 719, startPoint y: 53, endPoint x: 703, endPoint y: 52, distance: 15.2
click at [717, 53] on icon "图标: close" at bounding box center [713, 50] width 6 height 6
click at [648, 52] on icon "图标: close" at bounding box center [646, 50] width 6 height 6
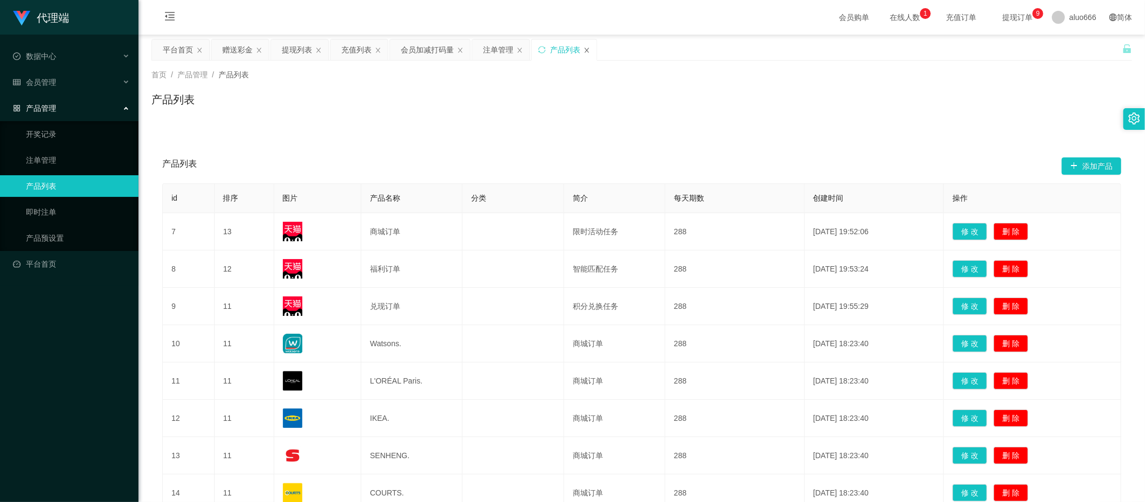
click at [589, 51] on icon "图标: close" at bounding box center [587, 50] width 6 height 6
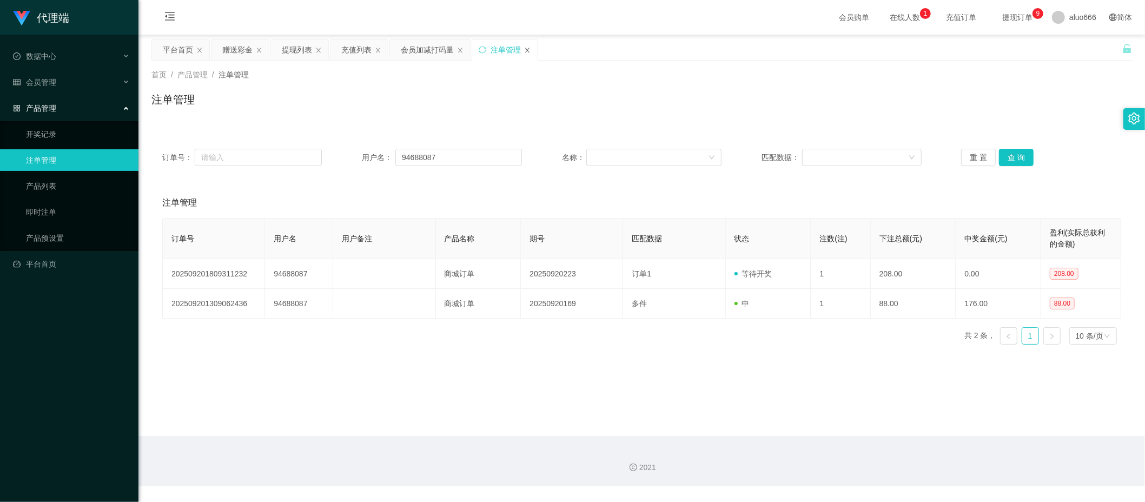
click at [529, 48] on icon "图标: close" at bounding box center [527, 50] width 6 height 6
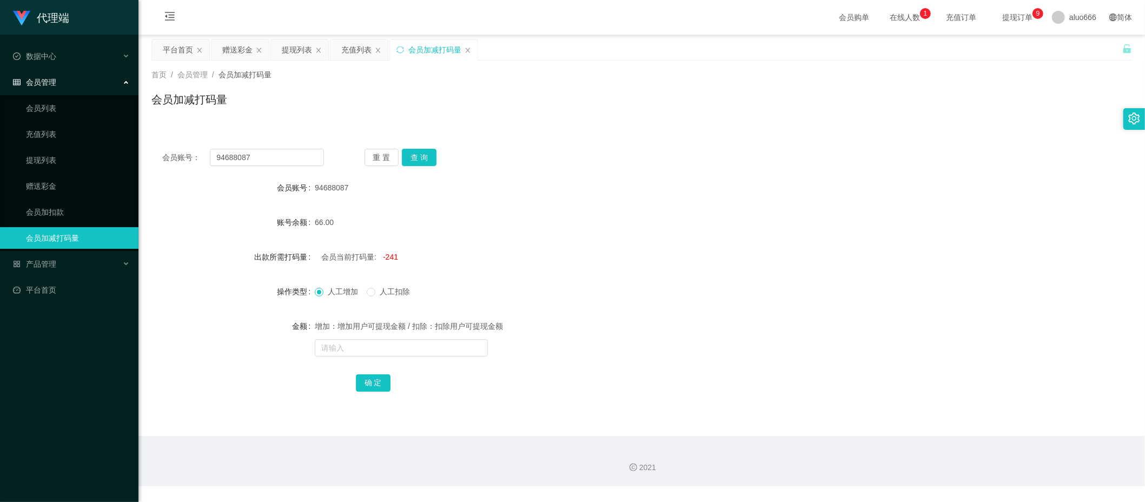
click at [469, 49] on icon "图标: close" at bounding box center [468, 50] width 6 height 6
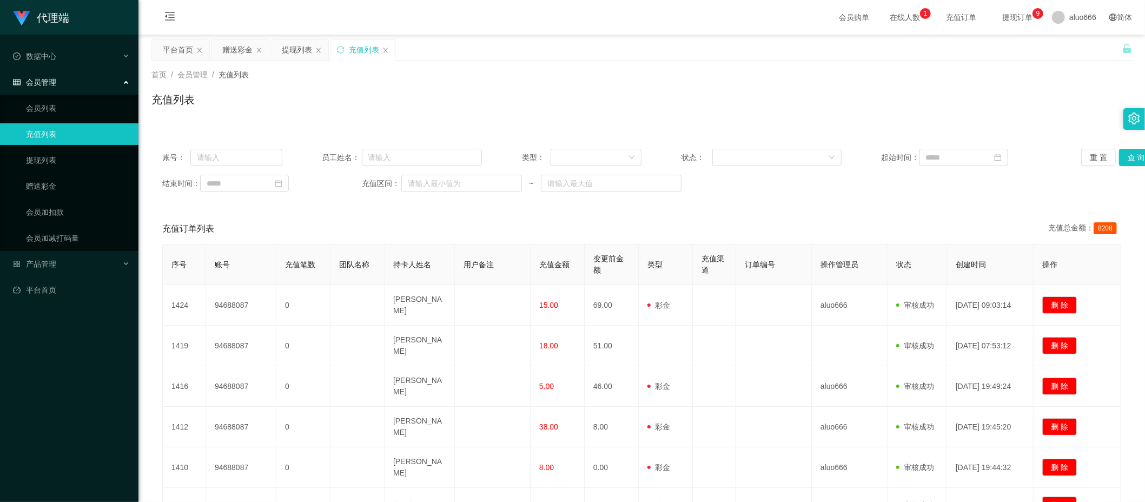
click at [145, 325] on main "关闭左侧 关闭右侧 关闭其它 刷新页面 平台首页 赠送彩金 提现列表 充值列表 首页 / 会员管理 / 充值列表 / 充值列表 账号： 员工姓名： 类型： 状…" at bounding box center [642, 375] width 1007 height 680
click at [334, 217] on div "充值订单列表 充值总金额： 8208" at bounding box center [641, 229] width 959 height 30
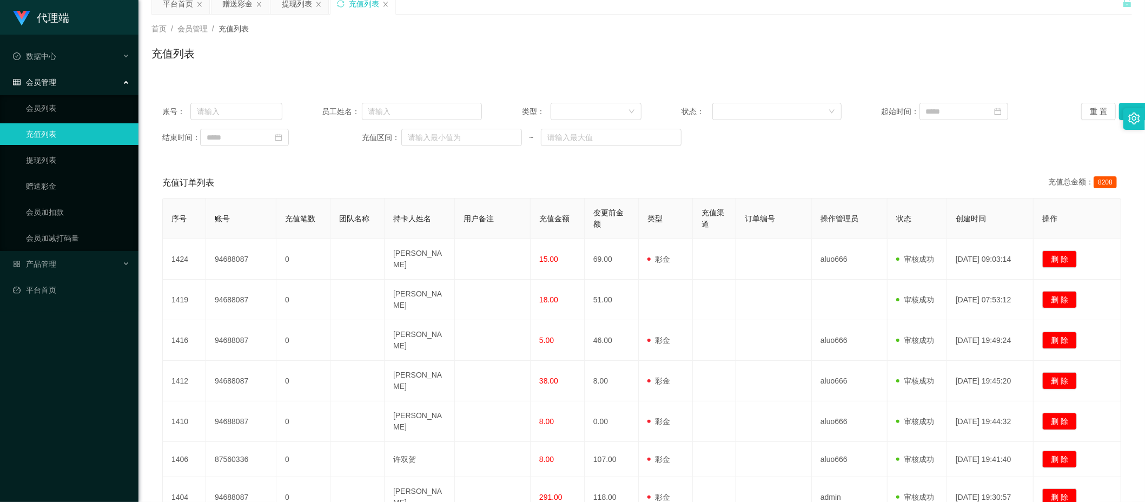
scroll to position [72, 0]
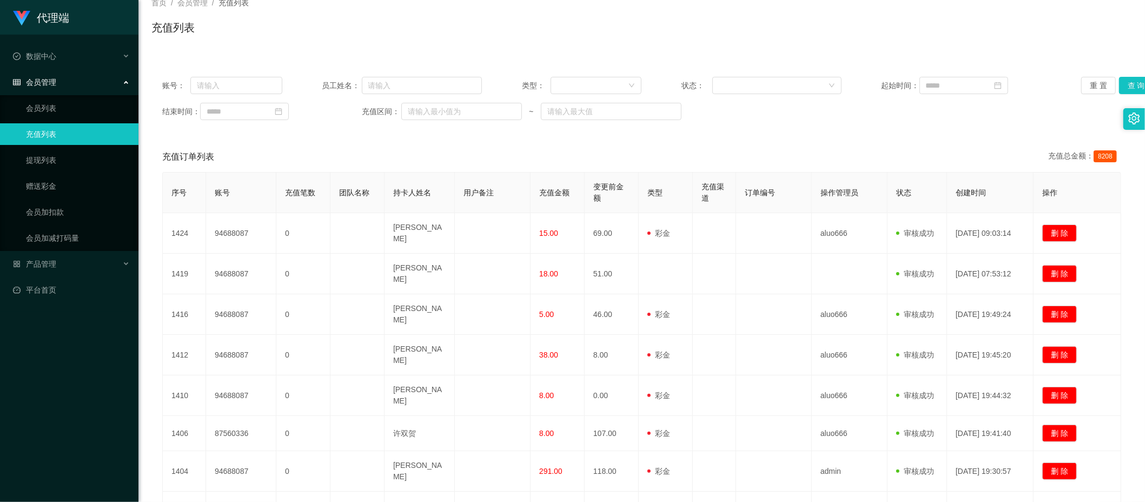
click at [394, 35] on div "充值列表" at bounding box center [642, 31] width 981 height 25
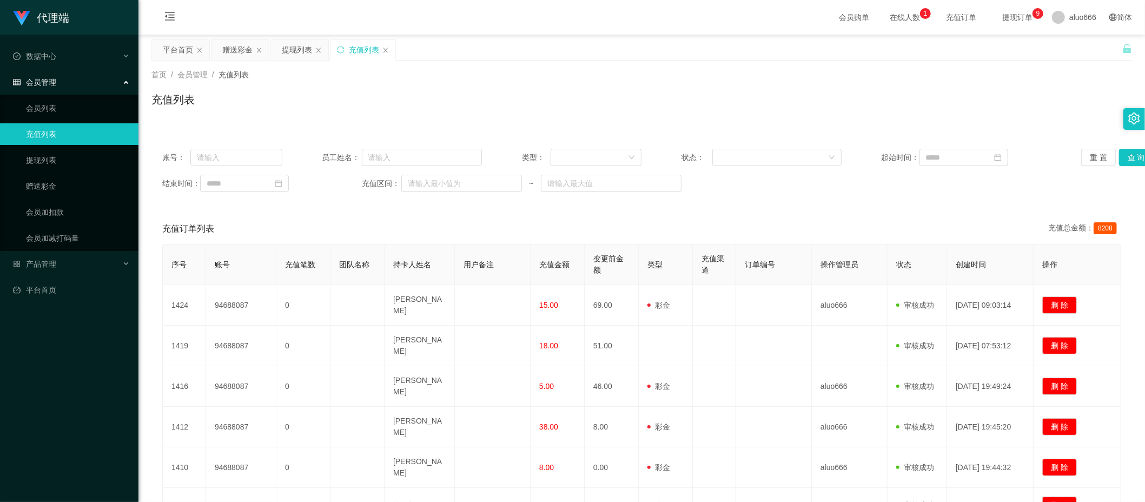
click at [475, 116] on div "首页 / 会员管理 / 充值列表 / 充值列表" at bounding box center [642, 93] width 1007 height 64
click at [295, 50] on div "提现列表" at bounding box center [297, 49] width 30 height 21
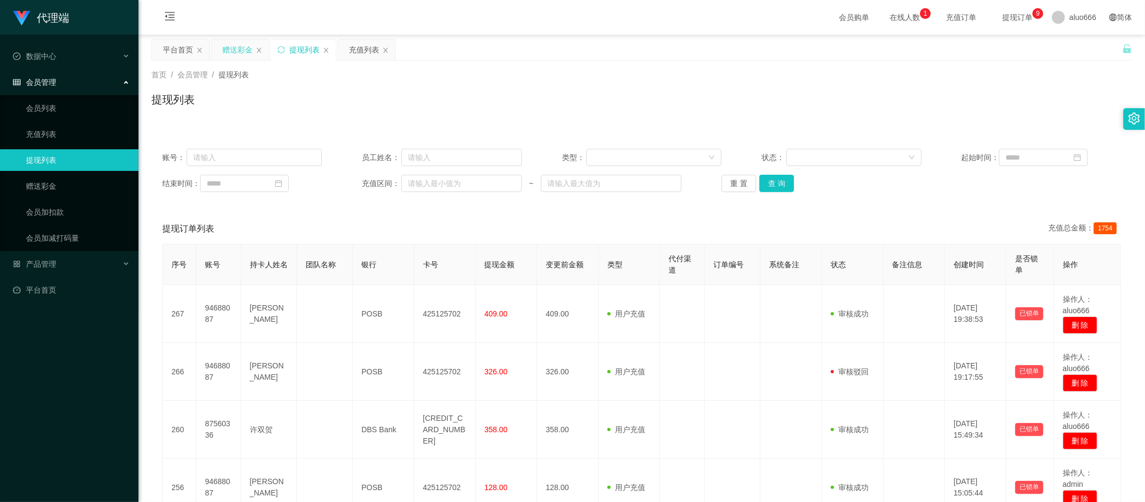
click at [222, 44] on div "赠送彩金" at bounding box center [240, 49] width 57 height 21
click at [231, 49] on div "赠送彩金" at bounding box center [237, 49] width 30 height 21
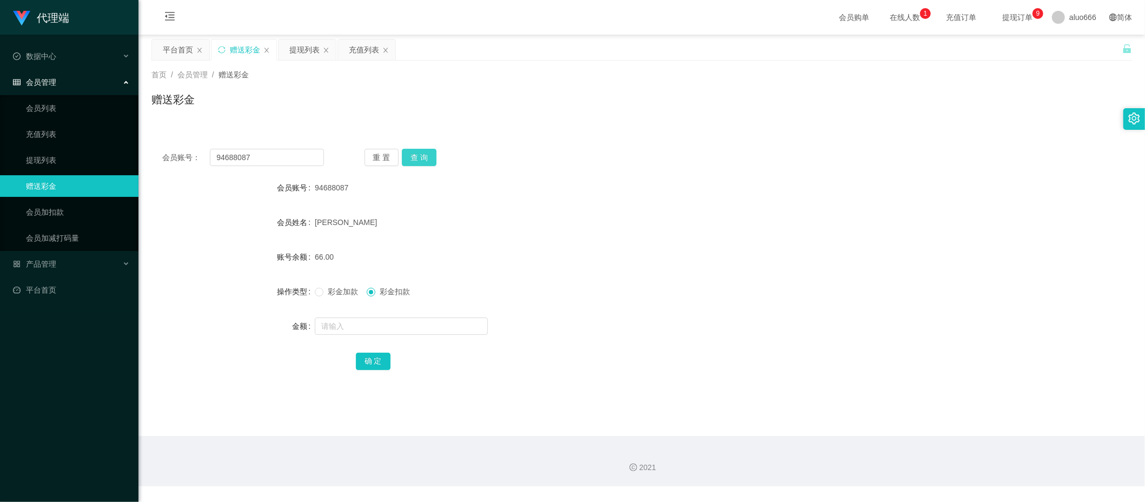
click at [411, 163] on button "查 询" at bounding box center [419, 157] width 35 height 17
click at [358, 333] on input "text" at bounding box center [401, 326] width 173 height 17
type input "18"
click at [376, 364] on button "确 定" at bounding box center [373, 361] width 35 height 17
click at [603, 273] on form "会员账号 94688087 会员姓名 [PERSON_NAME] 账号余额 48.00 操作类型 彩金加款 彩金扣款 金额 确 定" at bounding box center [642, 274] width 981 height 195
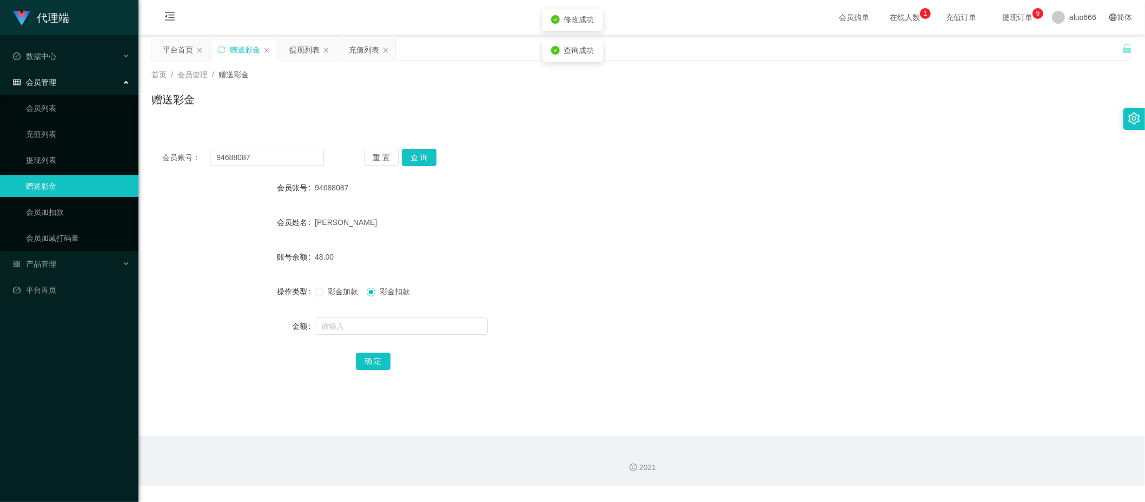
click at [332, 291] on span "彩金加款" at bounding box center [343, 291] width 39 height 9
click at [333, 333] on input "text" at bounding box center [401, 326] width 173 height 17
type input "1"
type input "36"
click at [371, 358] on button "确 定" at bounding box center [373, 361] width 35 height 17
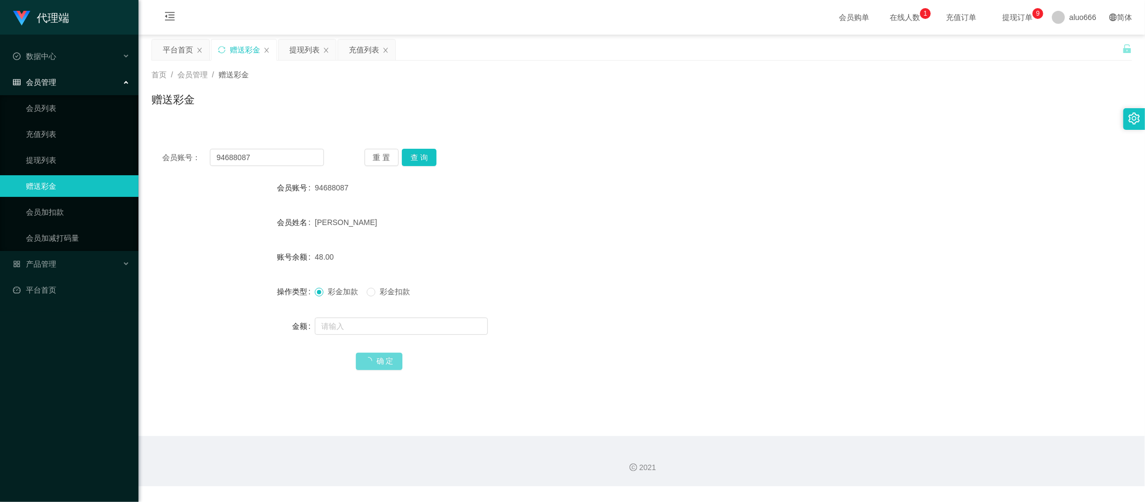
click at [606, 266] on div "48.00" at bounding box center [601, 257] width 572 height 22
click at [360, 330] on input "text" at bounding box center [401, 326] width 173 height 17
type input "8"
drag, startPoint x: 379, startPoint y: 364, endPoint x: 406, endPoint y: 338, distance: 37.1
click at [379, 364] on button "确 定" at bounding box center [373, 361] width 35 height 17
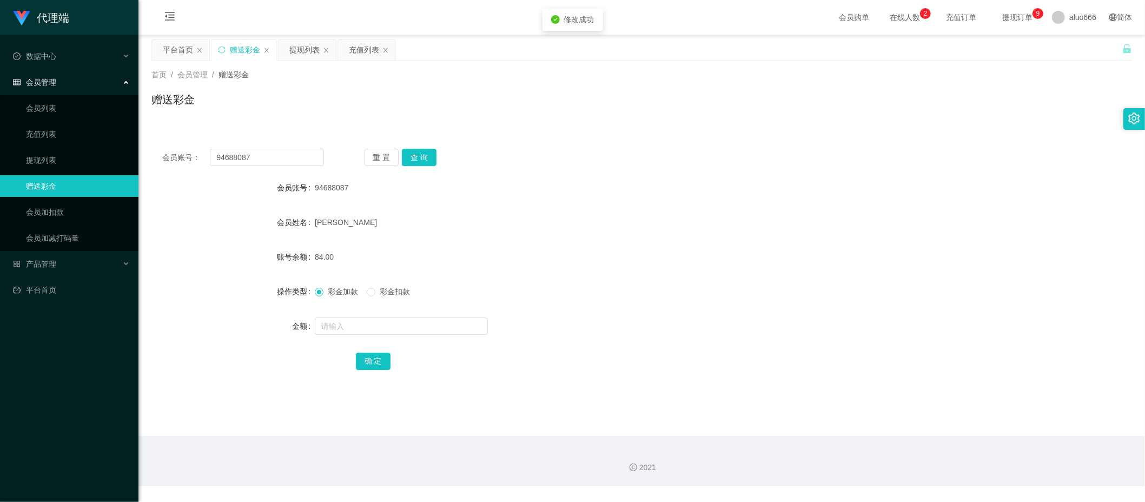
click at [561, 206] on form "会员账号 94688087 会员姓名 [PERSON_NAME] 账号余额 84.00 操作类型 彩金加款 彩金扣款 金额 确 定" at bounding box center [642, 274] width 981 height 195
click at [422, 156] on button "查 询" at bounding box center [419, 157] width 35 height 17
click at [569, 158] on div "会员账号： 94688087 重 置 查 询" at bounding box center [642, 157] width 981 height 17
click at [310, 52] on div "提现列表" at bounding box center [304, 49] width 30 height 21
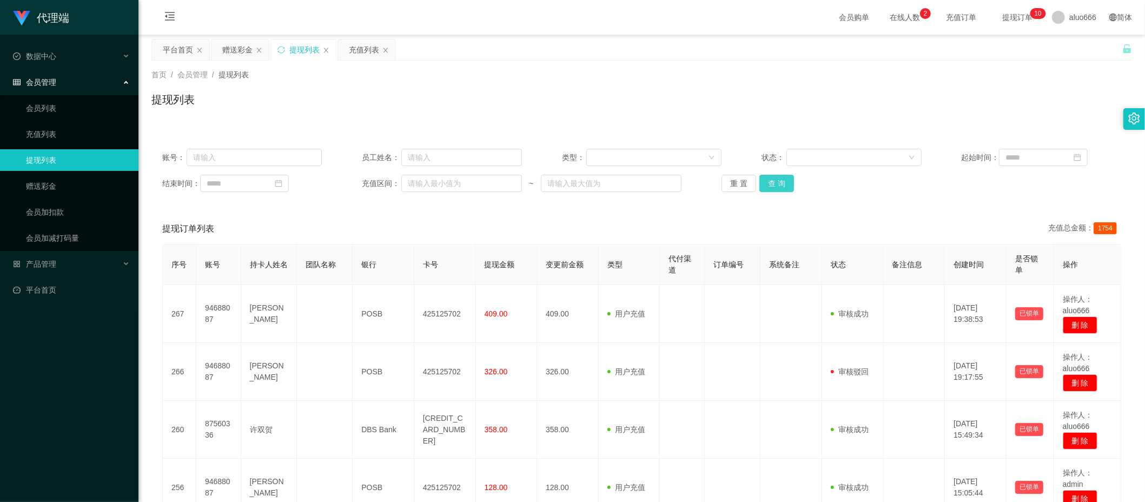
click at [775, 187] on button "查 询" at bounding box center [777, 183] width 35 height 17
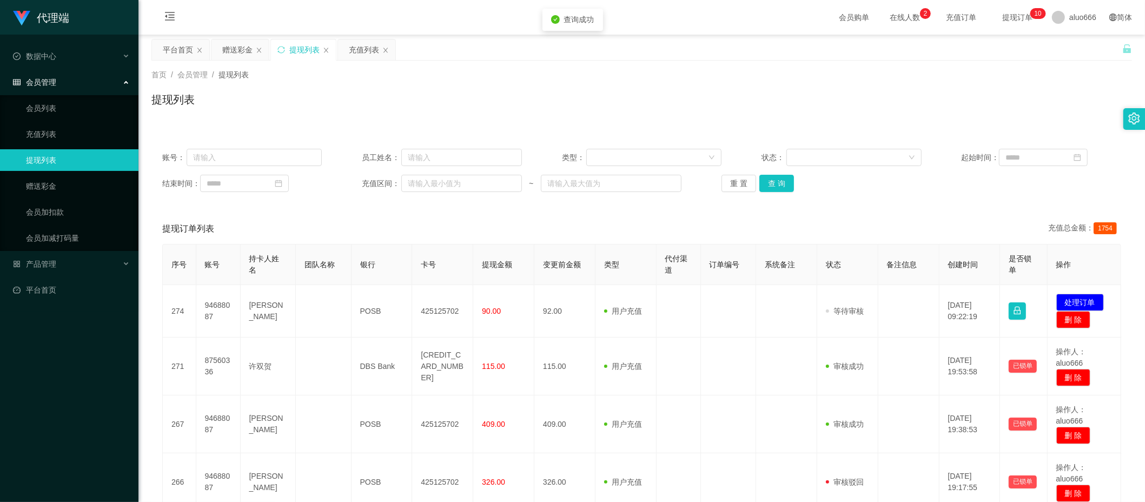
click at [676, 230] on div "提现订单列表 充值总金额： 1754" at bounding box center [641, 229] width 959 height 30
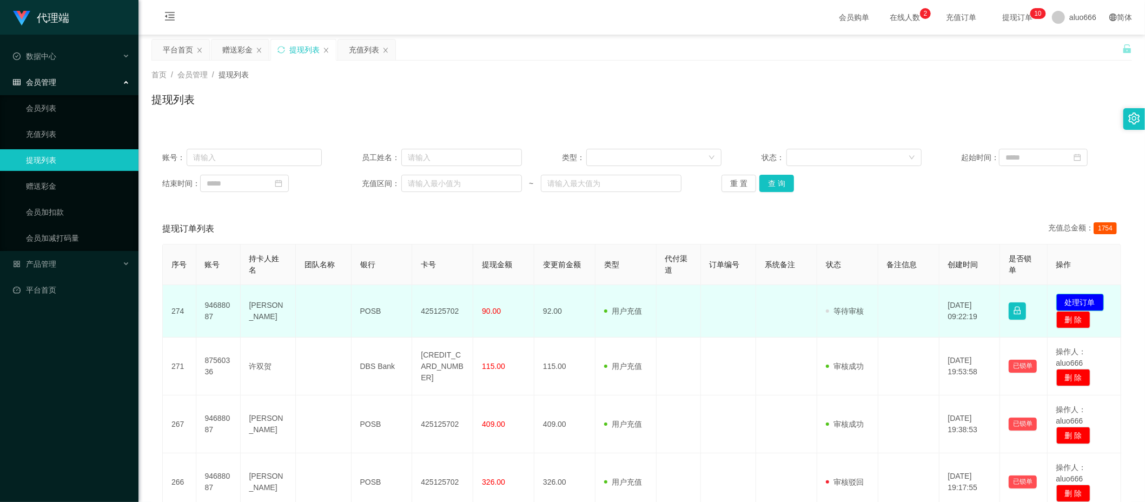
click at [1081, 299] on button "处理订单" at bounding box center [1081, 302] width 48 height 17
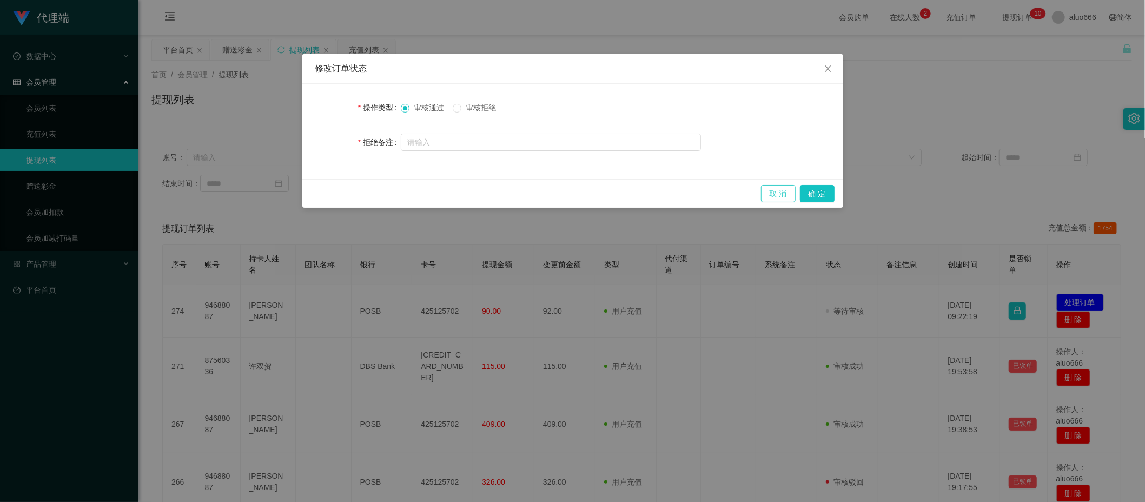
click at [771, 195] on button "取 消" at bounding box center [778, 193] width 35 height 17
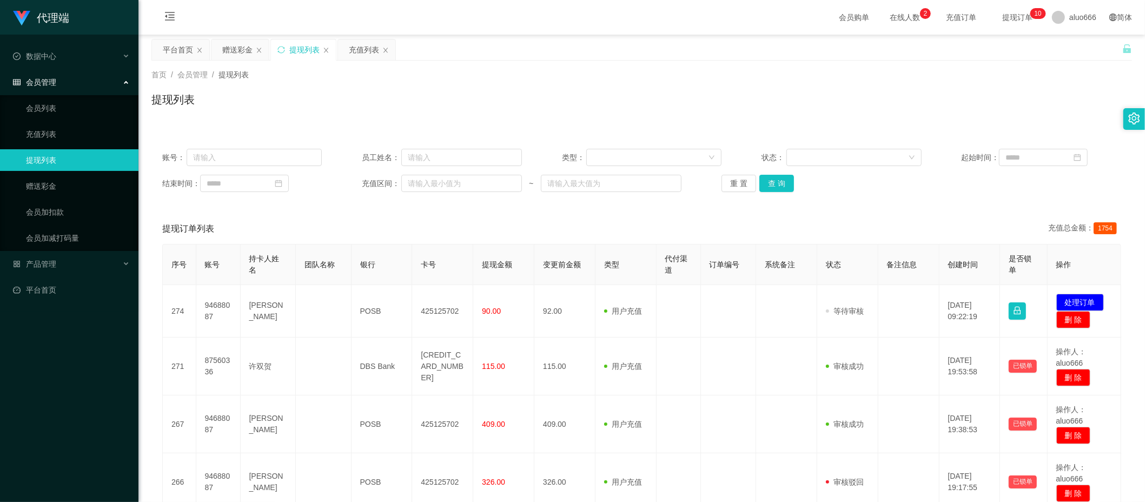
click at [563, 206] on div "账号： 员工姓名： 类型： 状态： 起始时间： 结束时间： 充值区间： ~ 重 置 查 询 提现订单列表 充值总金额： 1754 序号 账号 持卡人姓名 团队…" at bounding box center [642, 507] width 981 height 738
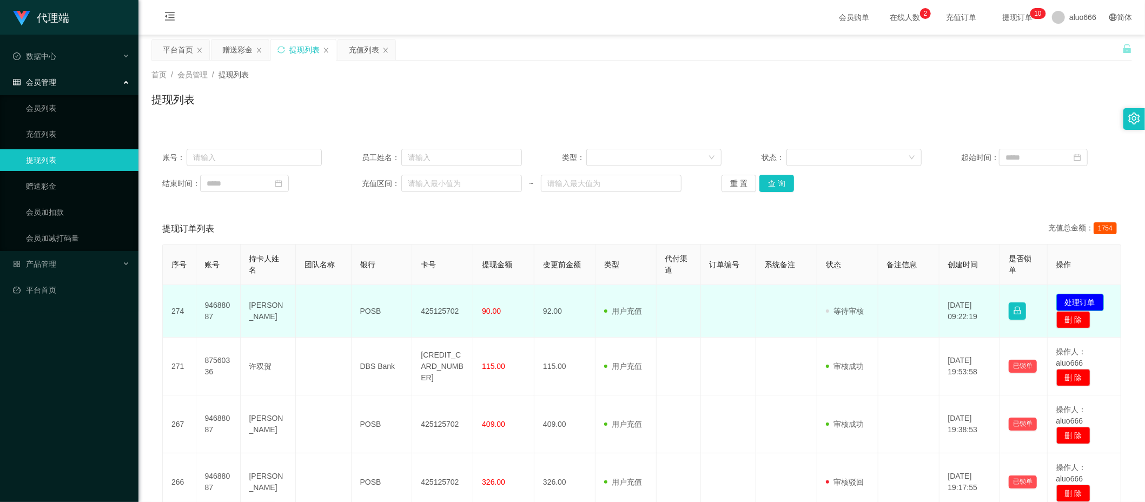
click at [1083, 300] on button "处理订单" at bounding box center [1081, 302] width 48 height 17
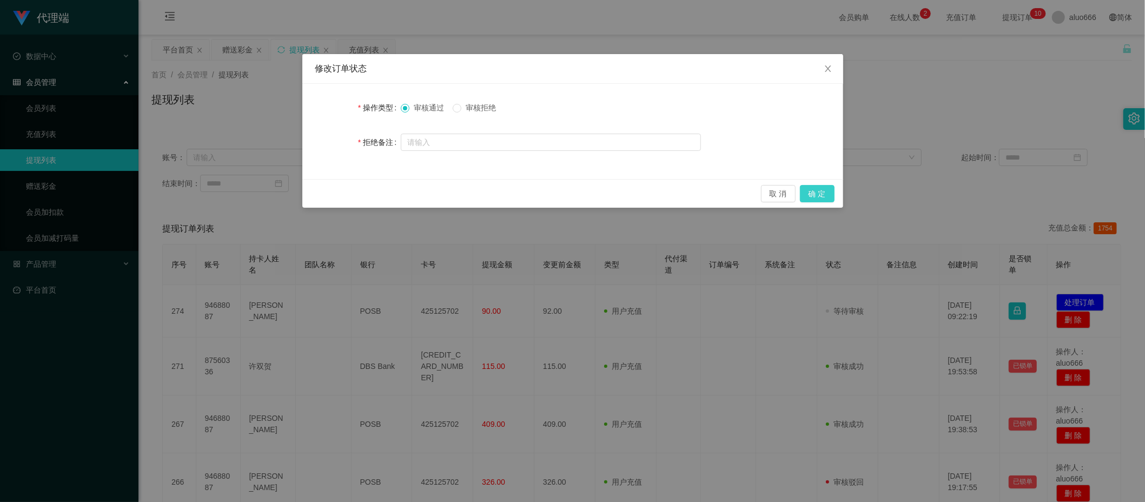
click at [817, 191] on button "确 定" at bounding box center [817, 193] width 35 height 17
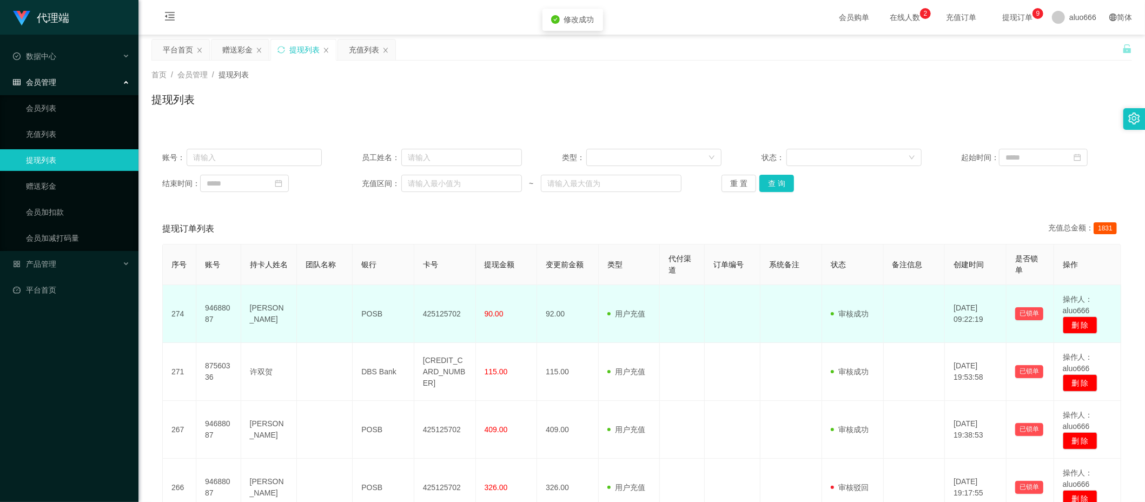
click at [669, 314] on td at bounding box center [682, 314] width 45 height 58
click at [215, 312] on td "94688087" at bounding box center [218, 314] width 45 height 58
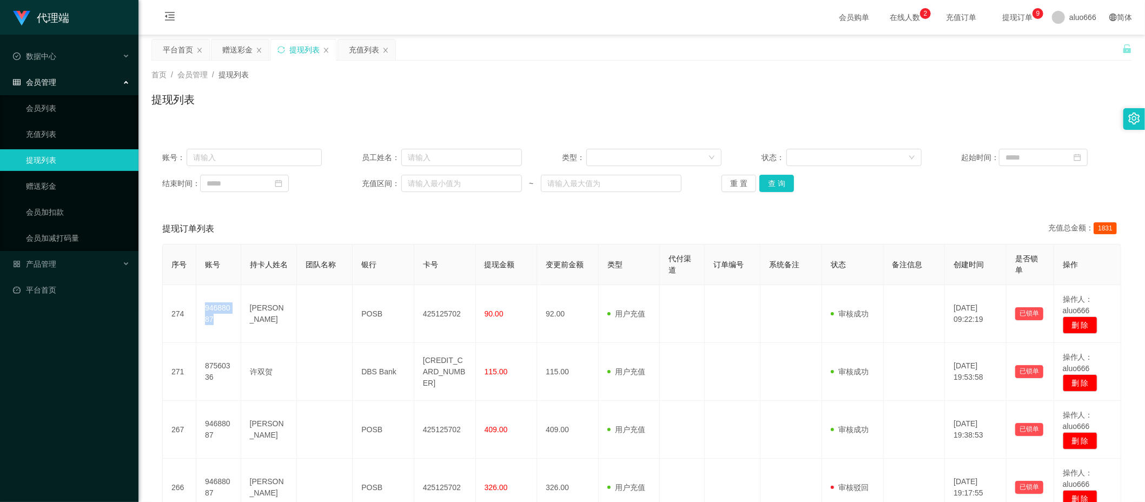
copy td "94688087"
click at [771, 180] on button "查 询" at bounding box center [777, 183] width 35 height 17
click at [358, 55] on div "充值列表" at bounding box center [364, 49] width 30 height 21
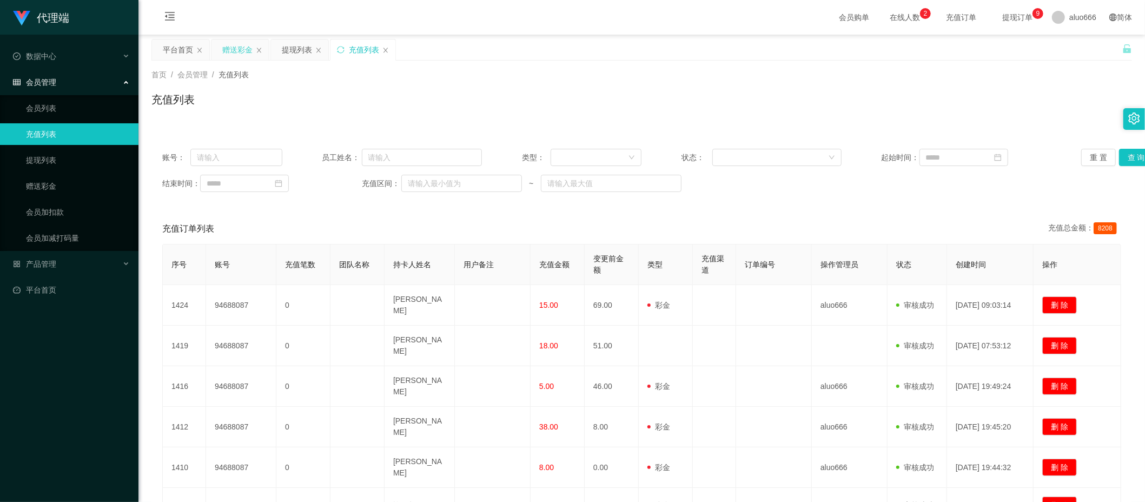
click at [232, 50] on div "赠送彩金" at bounding box center [237, 49] width 30 height 21
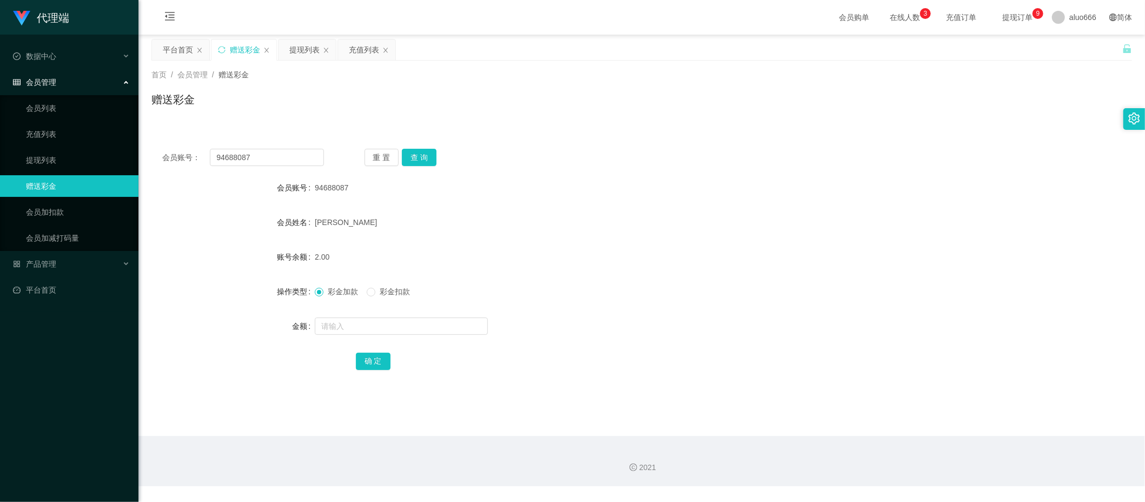
drag, startPoint x: 498, startPoint y: 248, endPoint x: 444, endPoint y: 269, distance: 58.8
click at [498, 248] on div "2.00" at bounding box center [601, 257] width 572 height 22
click at [374, 321] on input "text" at bounding box center [401, 326] width 173 height 17
type input "8"
click at [379, 363] on button "确 定" at bounding box center [373, 361] width 35 height 17
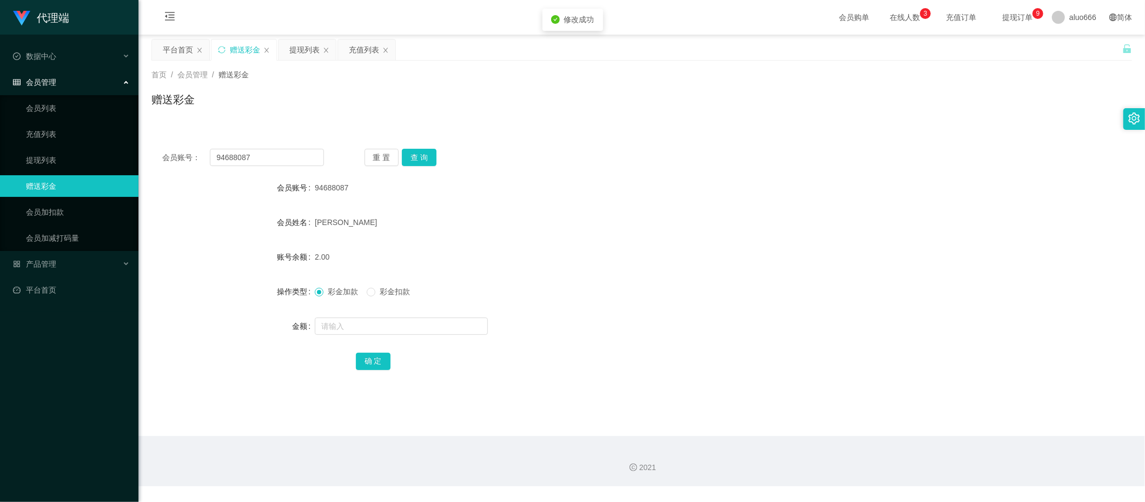
click at [529, 252] on div "2.00" at bounding box center [601, 257] width 572 height 22
click at [423, 152] on button "查 询" at bounding box center [419, 157] width 35 height 17
click at [640, 186] on div "94688087" at bounding box center [601, 188] width 572 height 22
click at [362, 322] on input "text" at bounding box center [401, 326] width 173 height 17
type input "8"
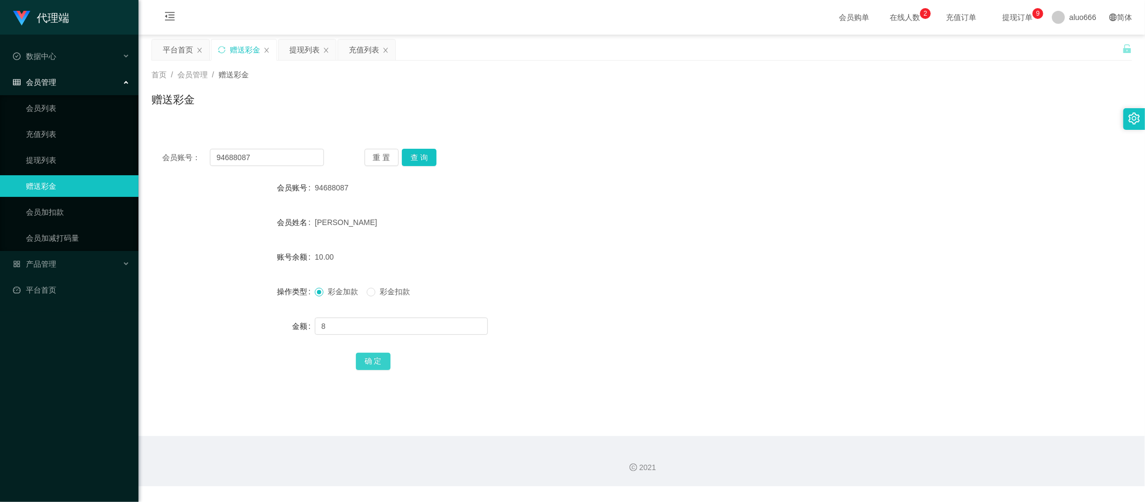
click at [373, 358] on button "确 定" at bounding box center [373, 361] width 35 height 17
click at [643, 254] on div "18.00" at bounding box center [601, 257] width 572 height 22
click at [348, 323] on input "text" at bounding box center [401, 326] width 173 height 17
type input "8"
click at [367, 361] on button "确 定" at bounding box center [373, 361] width 35 height 17
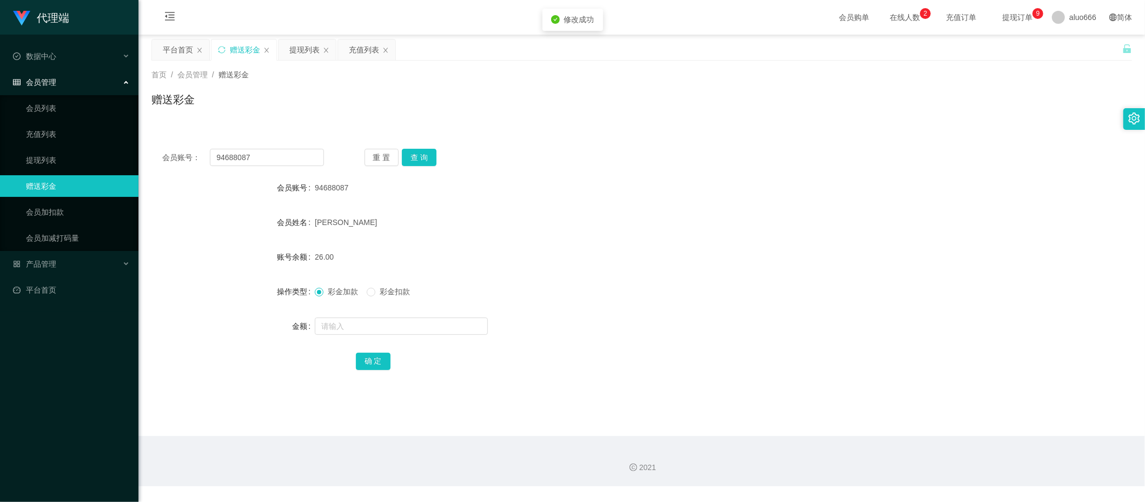
click at [629, 213] on div "[PERSON_NAME]" at bounding box center [601, 223] width 572 height 22
click at [409, 150] on button "查 询" at bounding box center [419, 157] width 35 height 17
click at [495, 212] on div "[PERSON_NAME]" at bounding box center [601, 223] width 572 height 22
click at [373, 329] on input "text" at bounding box center [401, 326] width 173 height 17
type input "888"
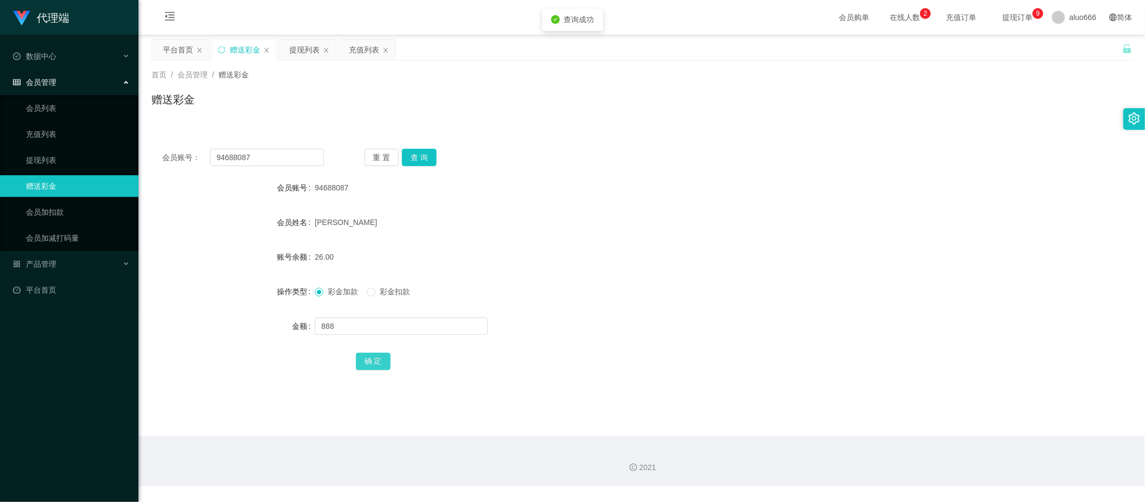
click at [372, 362] on button "确 定" at bounding box center [373, 361] width 35 height 17
click at [647, 232] on div "[PERSON_NAME]" at bounding box center [601, 223] width 572 height 22
click at [427, 154] on button "查 询" at bounding box center [419, 157] width 35 height 17
click at [420, 159] on button "查 询" at bounding box center [419, 157] width 35 height 17
click at [416, 159] on button "查 询" at bounding box center [419, 157] width 35 height 17
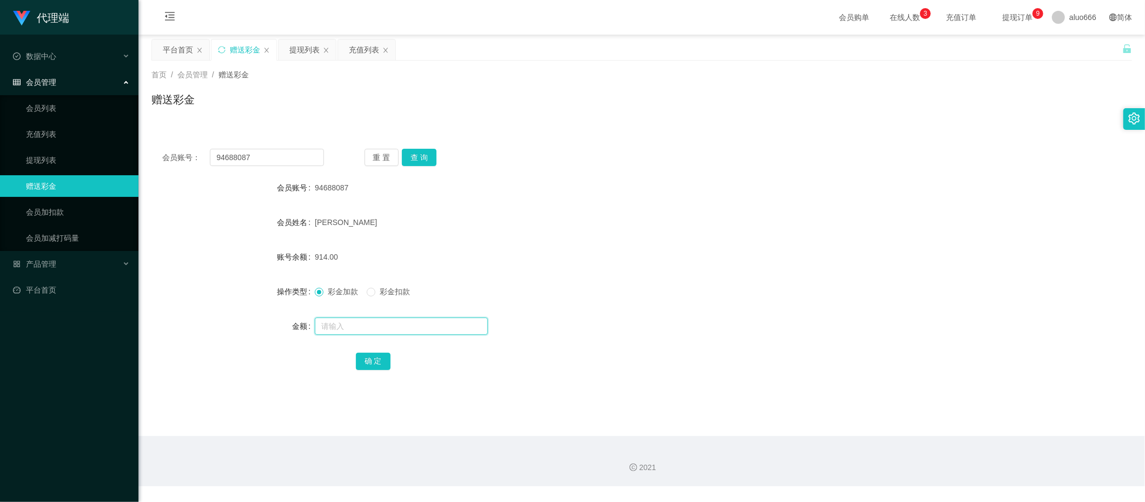
click at [340, 324] on input "text" at bounding box center [401, 326] width 173 height 17
type input "8"
click at [377, 360] on button "确 定" at bounding box center [373, 361] width 35 height 17
click at [574, 249] on div "914.00" at bounding box center [601, 257] width 572 height 22
click at [423, 161] on button "查 询" at bounding box center [419, 157] width 35 height 17
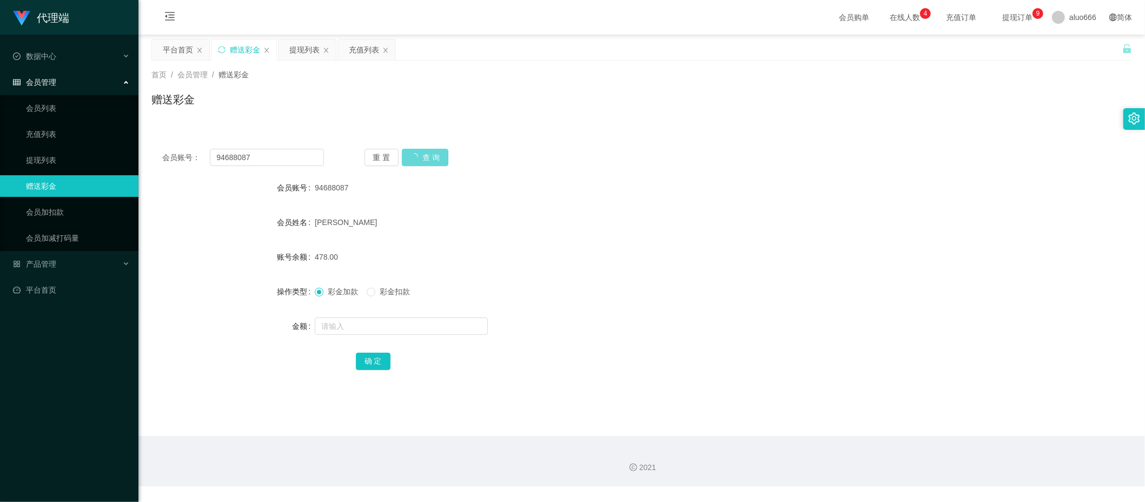
click at [593, 146] on div "会员账号： 94688087 重 置 查 询 会员账号 94688087 会员姓名 [PERSON_NAME] 账号余额 478.00 操作类型 彩金加款 彩…" at bounding box center [642, 267] width 981 height 258
click at [355, 330] on input "text" at bounding box center [401, 326] width 173 height 17
type input "8"
click at [377, 357] on button "确 定" at bounding box center [373, 361] width 35 height 17
click at [672, 208] on form "会员账号 94688087 会员姓名 [PERSON_NAME] 账号余额 1374.00 操作类型 彩金加款 彩金扣款 金额 确 定" at bounding box center [642, 274] width 981 height 195
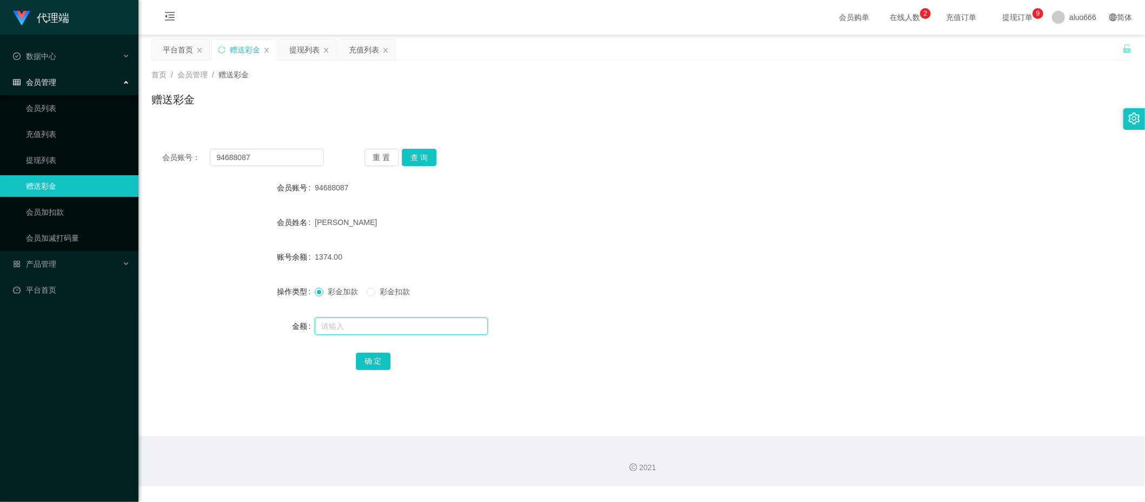
click at [349, 325] on input "text" at bounding box center [401, 326] width 173 height 17
type input "8"
click at [374, 365] on button "确 定" at bounding box center [373, 361] width 35 height 17
click at [628, 221] on div "[PERSON_NAME]" at bounding box center [601, 223] width 572 height 22
click at [359, 324] on input "text" at bounding box center [401, 326] width 173 height 17
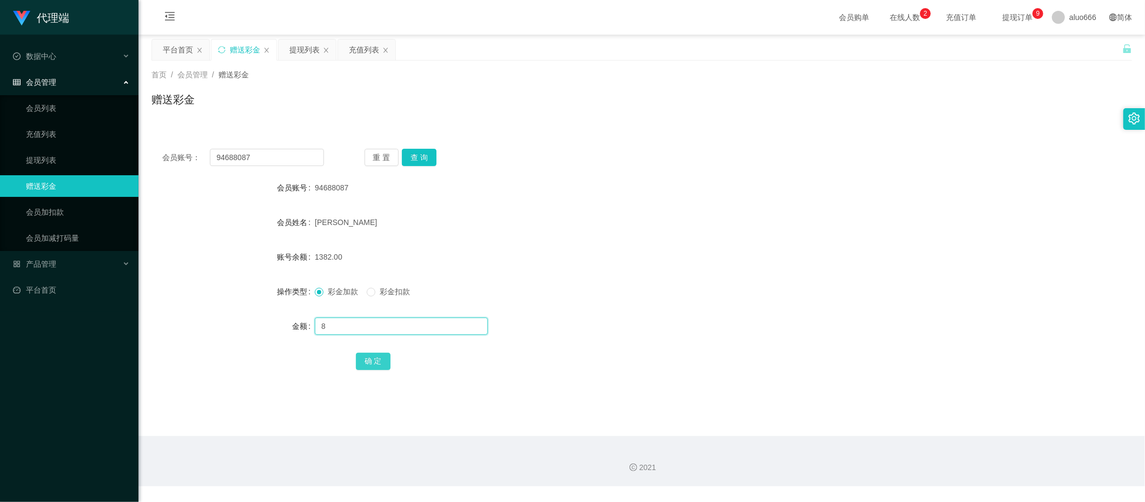
type input "8"
click at [371, 357] on button "确 定" at bounding box center [373, 361] width 35 height 17
click at [630, 221] on div "[PERSON_NAME]" at bounding box center [601, 223] width 572 height 22
click at [356, 328] on input "text" at bounding box center [401, 326] width 173 height 17
type input "8"
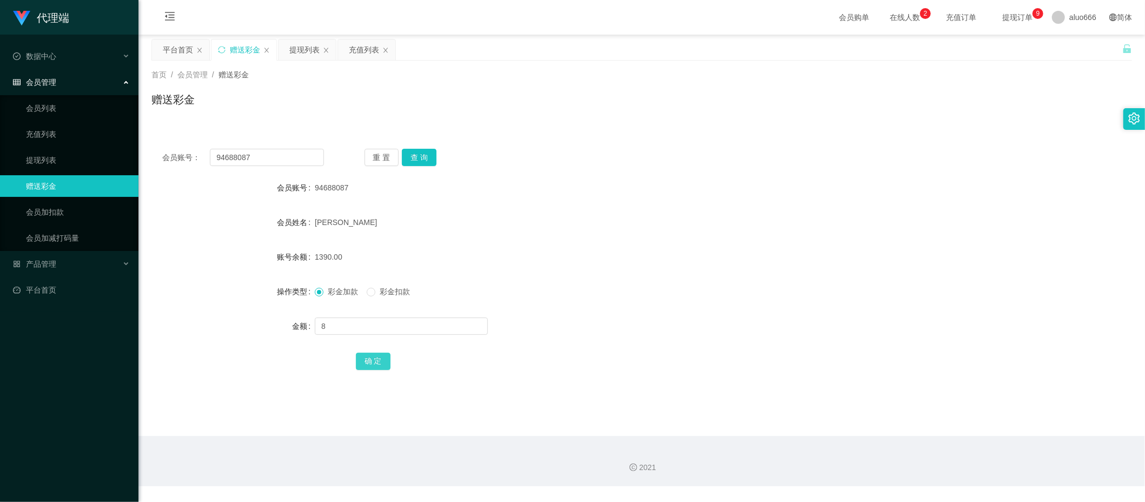
drag, startPoint x: 362, startPoint y: 361, endPoint x: 381, endPoint y: 358, distance: 19.3
click at [362, 361] on button "确 定" at bounding box center [373, 361] width 35 height 17
click at [609, 232] on div "[PERSON_NAME]" at bounding box center [601, 223] width 572 height 22
click at [351, 327] on input "text" at bounding box center [401, 326] width 173 height 17
type input "8"
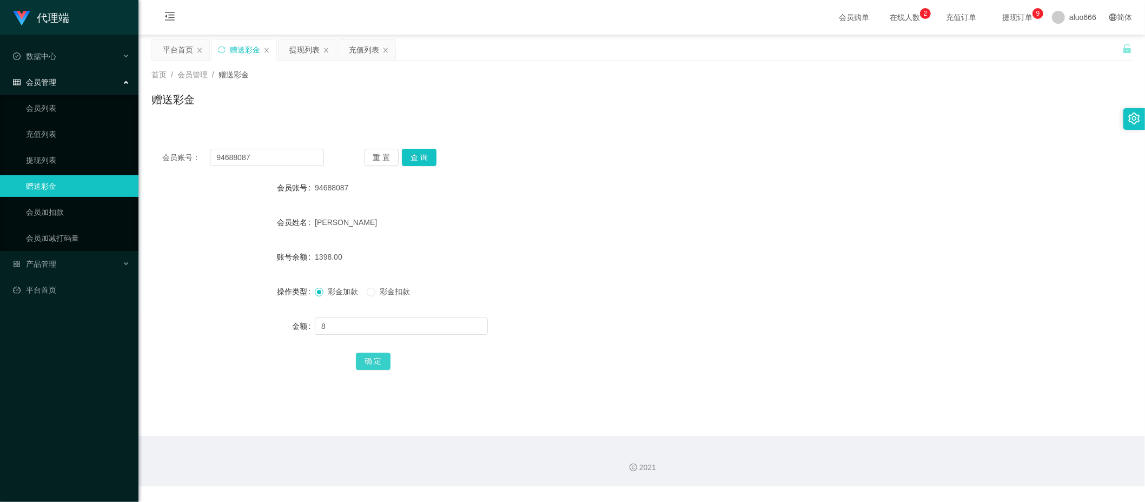
click at [372, 359] on button "确 定" at bounding box center [373, 361] width 35 height 17
click at [723, 213] on div "[PERSON_NAME]" at bounding box center [601, 223] width 572 height 22
click at [353, 333] on input "text" at bounding box center [401, 326] width 173 height 17
type input "8"
click at [366, 360] on button "确 定" at bounding box center [373, 361] width 35 height 17
